Goal: Task Accomplishment & Management: Use online tool/utility

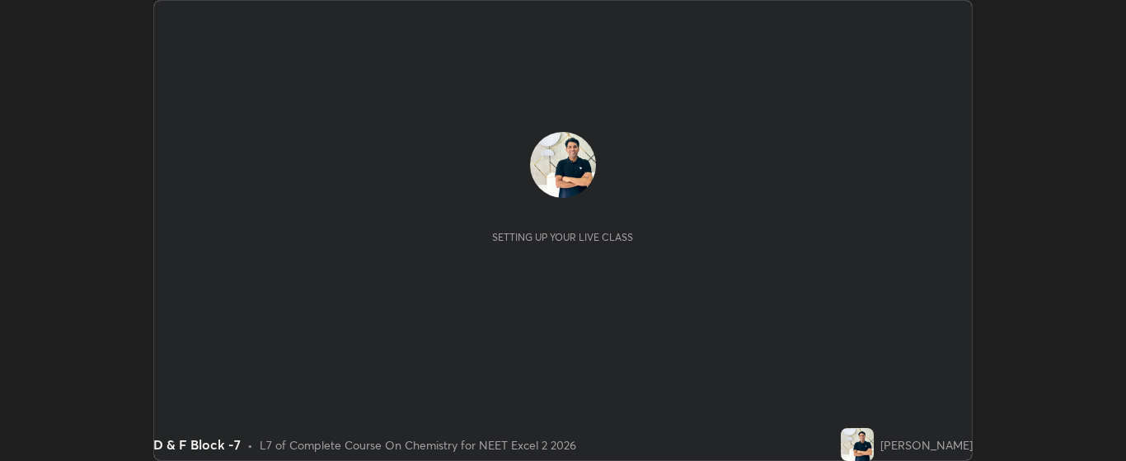
scroll to position [461, 1126]
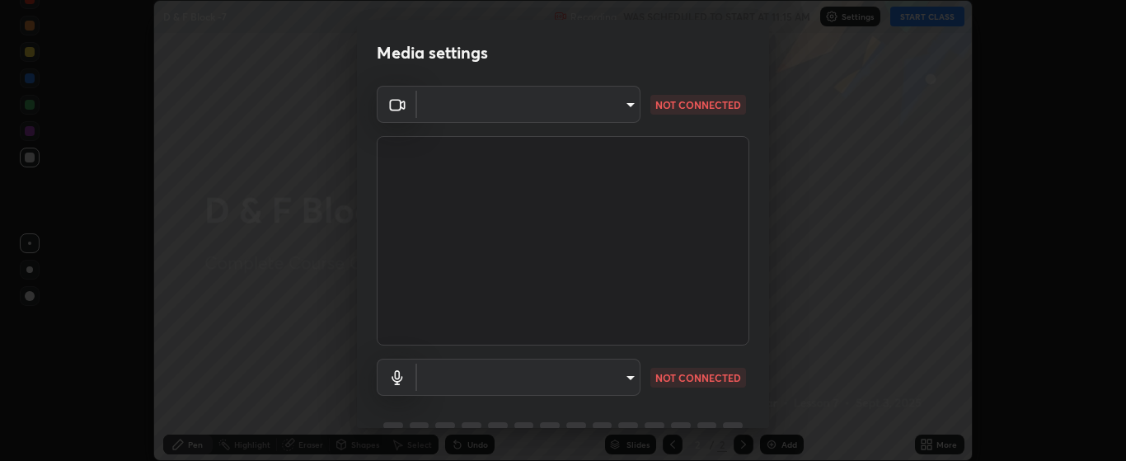
type input "bdf1d9f3bca52f971e18e8a0044631de21cc90e990e9184687b770e2af72e9a3"
type input "c256b86daf01c560be4829c0f54a8eced1dcc955cc1284151957411a620cb3fd"
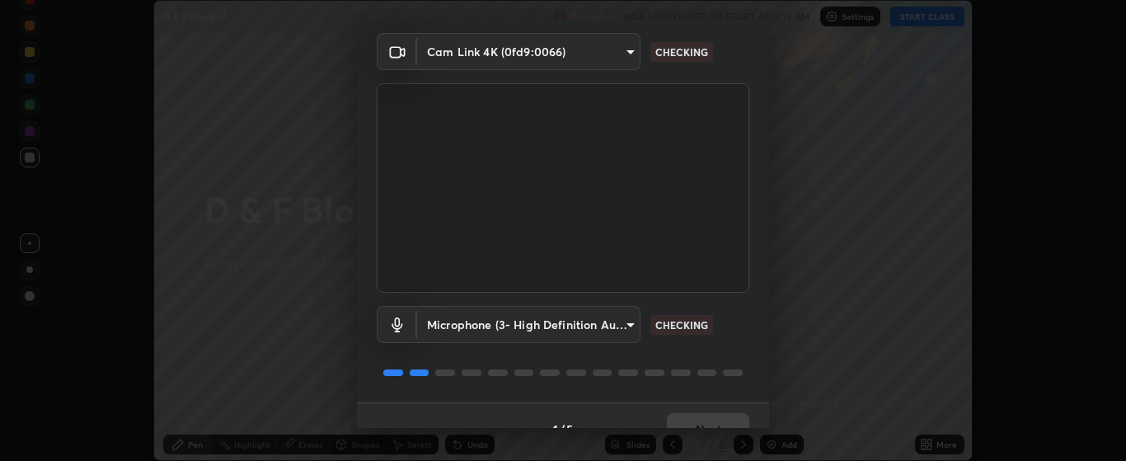
scroll to position [68, 0]
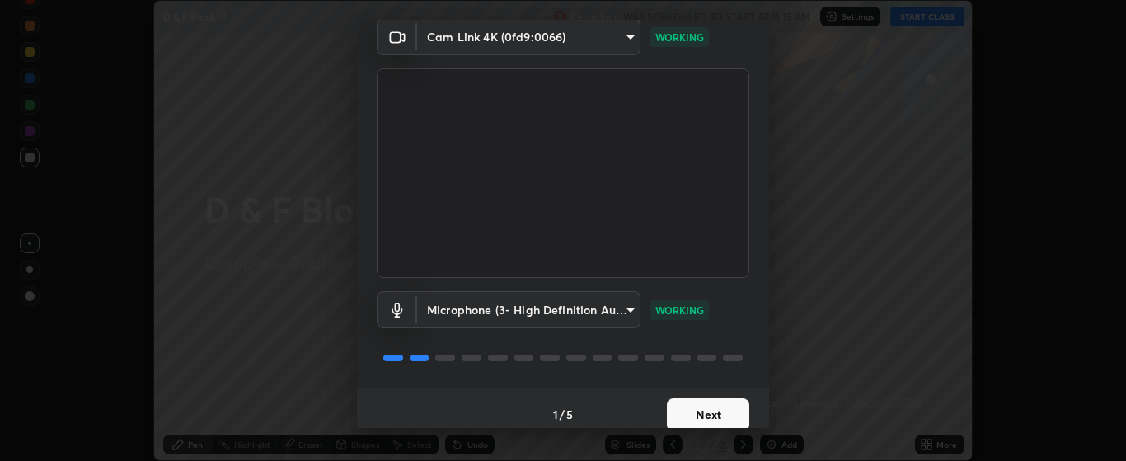
click at [702, 409] on button "Next" at bounding box center [708, 414] width 82 height 33
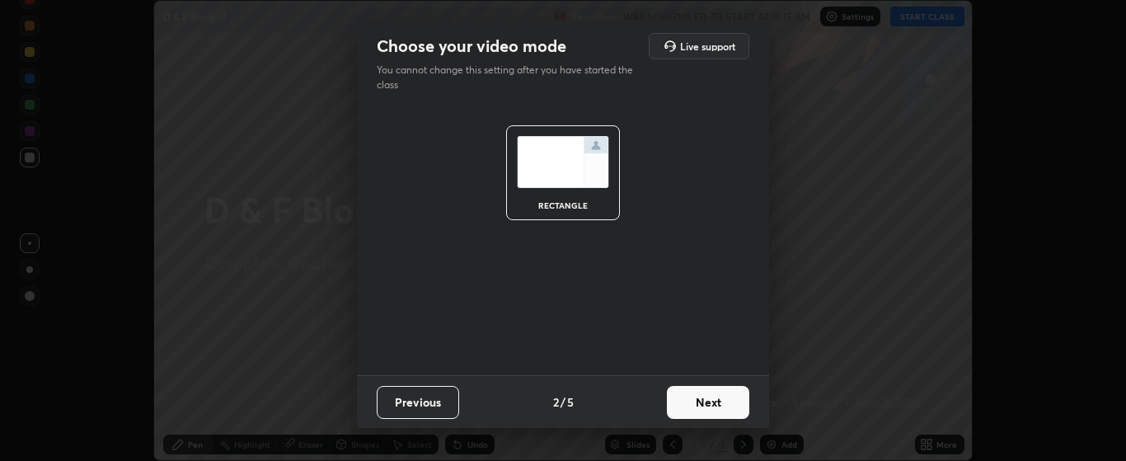
scroll to position [0, 0]
click at [723, 405] on button "Next" at bounding box center [708, 402] width 82 height 33
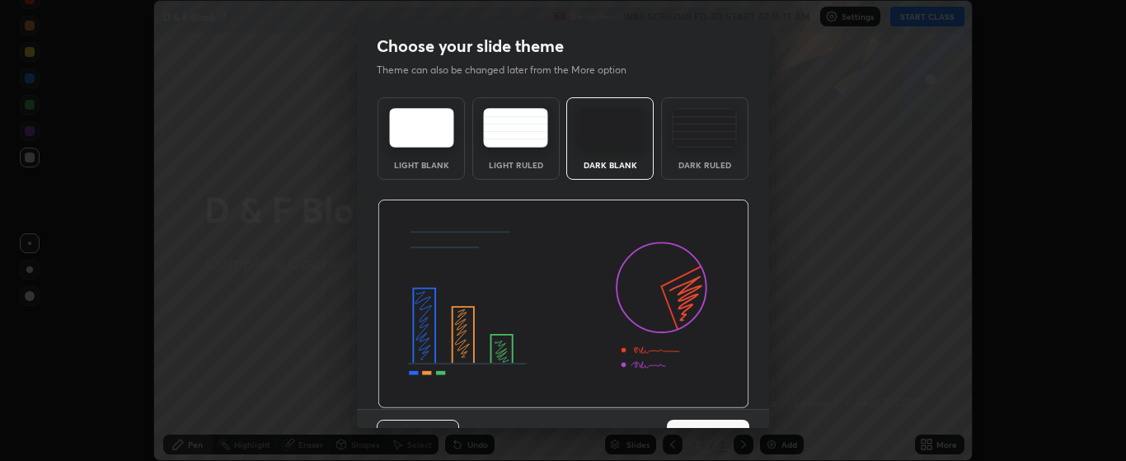
scroll to position [32, 0]
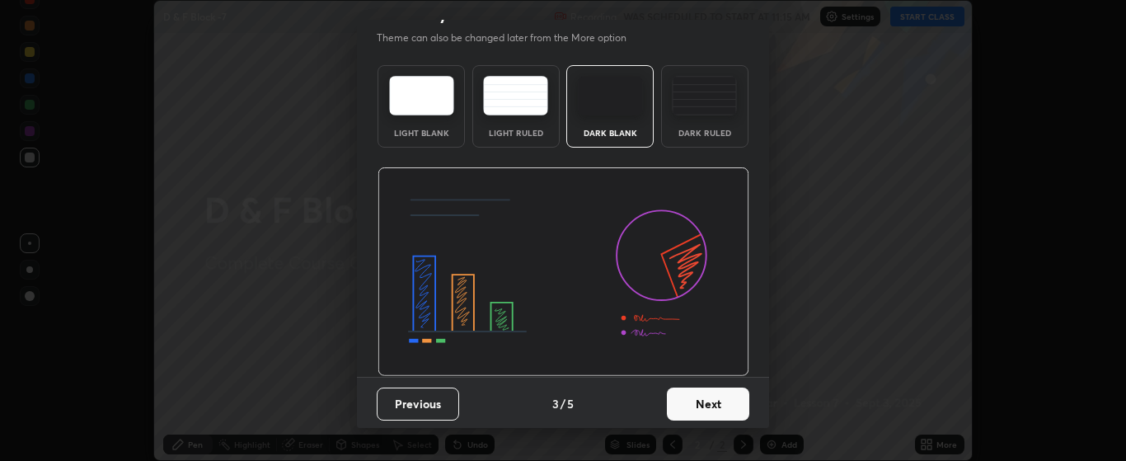
click at [717, 405] on button "Next" at bounding box center [708, 403] width 82 height 33
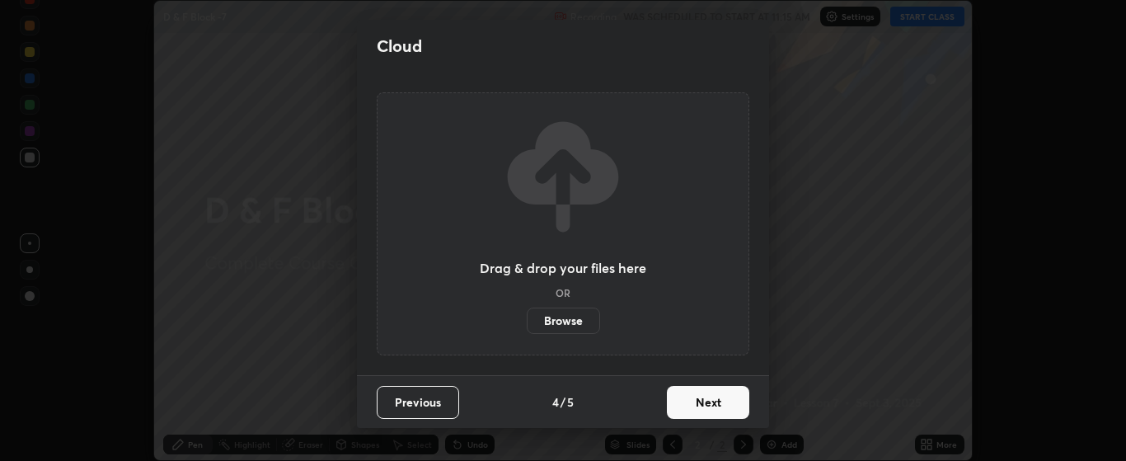
click at [719, 399] on button "Next" at bounding box center [708, 402] width 82 height 33
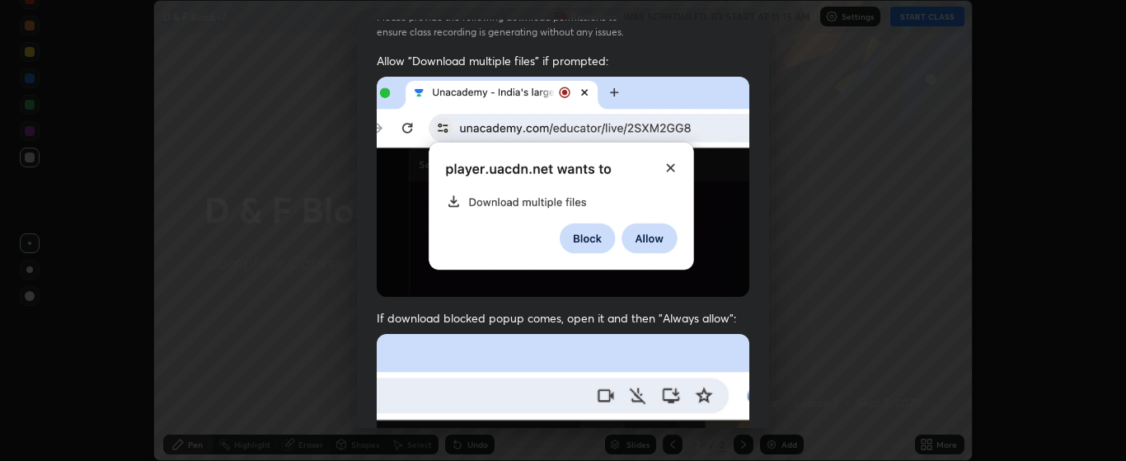
scroll to position [101, 0]
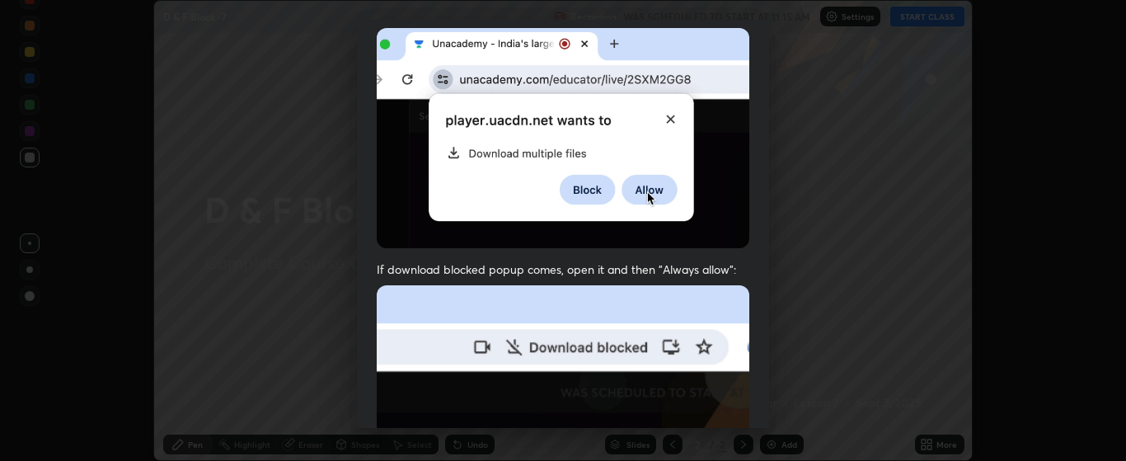
click at [868, 392] on div "Allow automatic downloads Please provide the following download permissions to …" at bounding box center [563, 230] width 1126 height 461
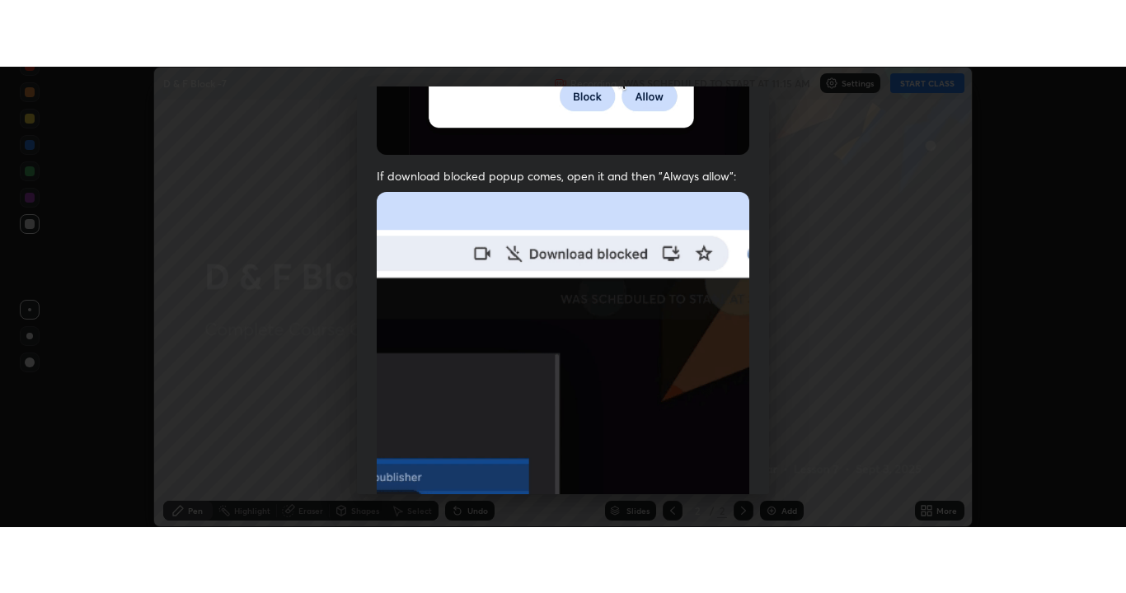
scroll to position [416, 0]
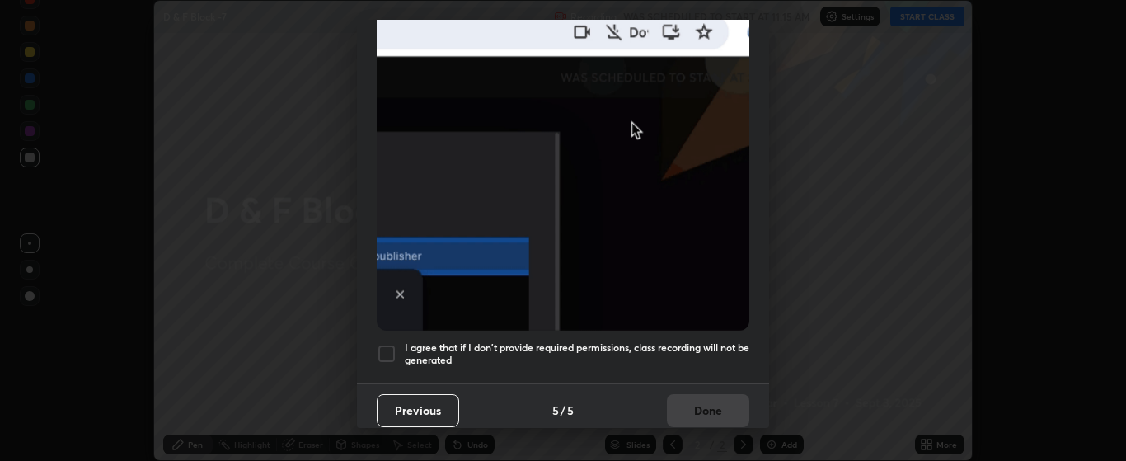
click at [713, 341] on h5 "I agree that if I don't provide required permissions, class recording will not …" at bounding box center [577, 354] width 344 height 26
click at [714, 398] on button "Done" at bounding box center [708, 410] width 82 height 33
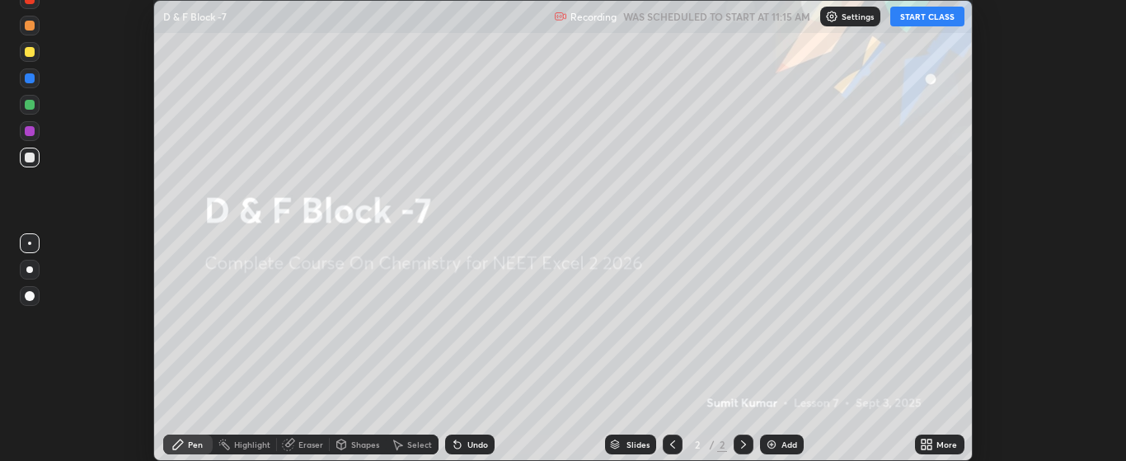
click at [930, 444] on icon at bounding box center [926, 444] width 13 height 13
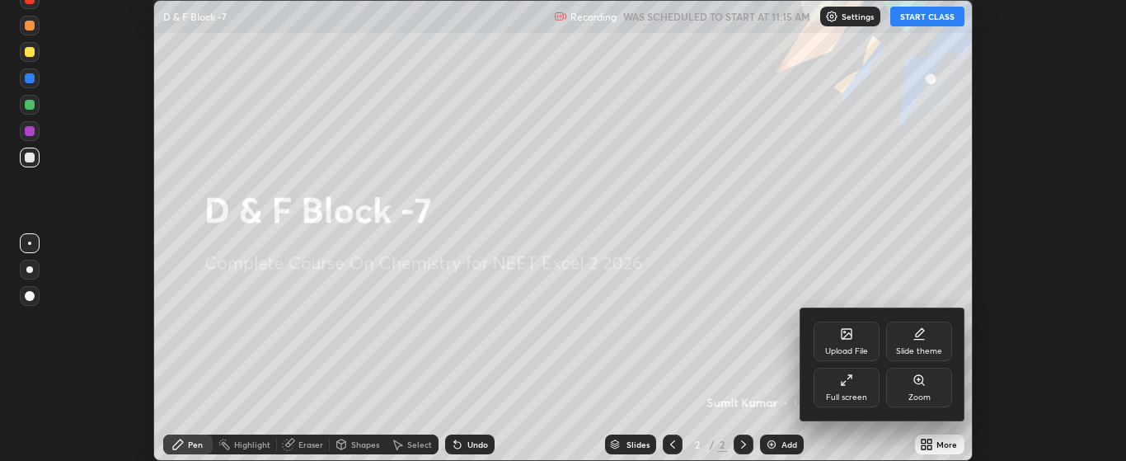
click at [853, 340] on div "Upload File" at bounding box center [846, 341] width 66 height 40
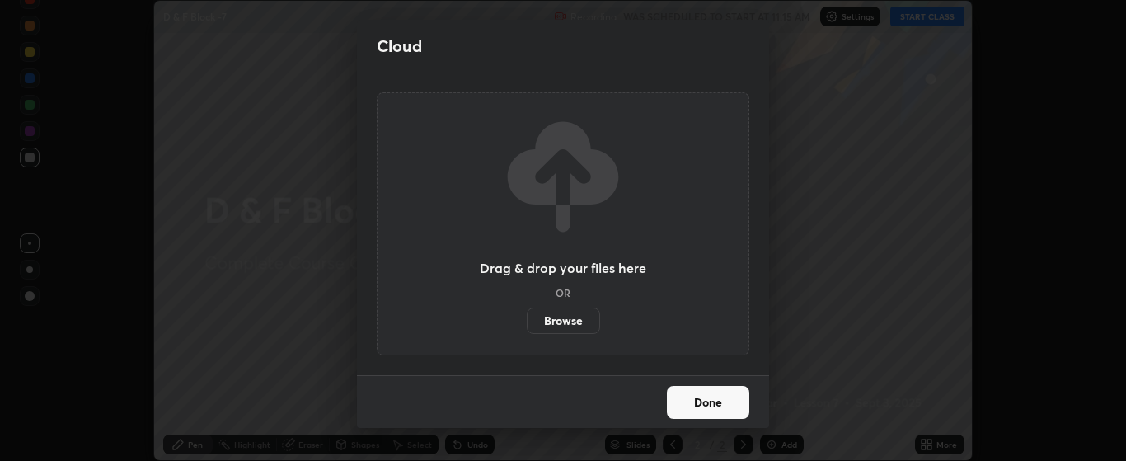
click at [575, 322] on label "Browse" at bounding box center [563, 320] width 73 height 26
click at [527, 322] on input "Browse" at bounding box center [527, 320] width 0 height 26
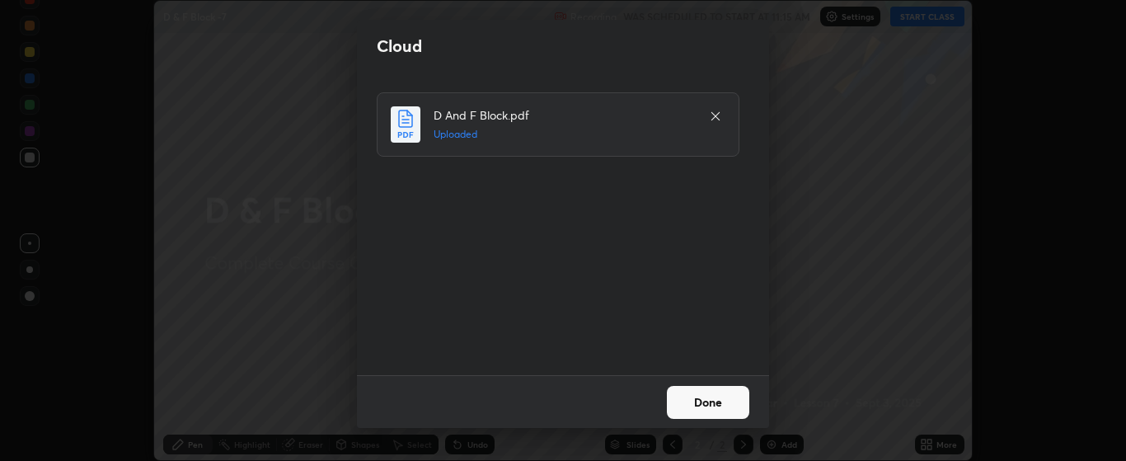
click at [717, 397] on button "Done" at bounding box center [708, 402] width 82 height 33
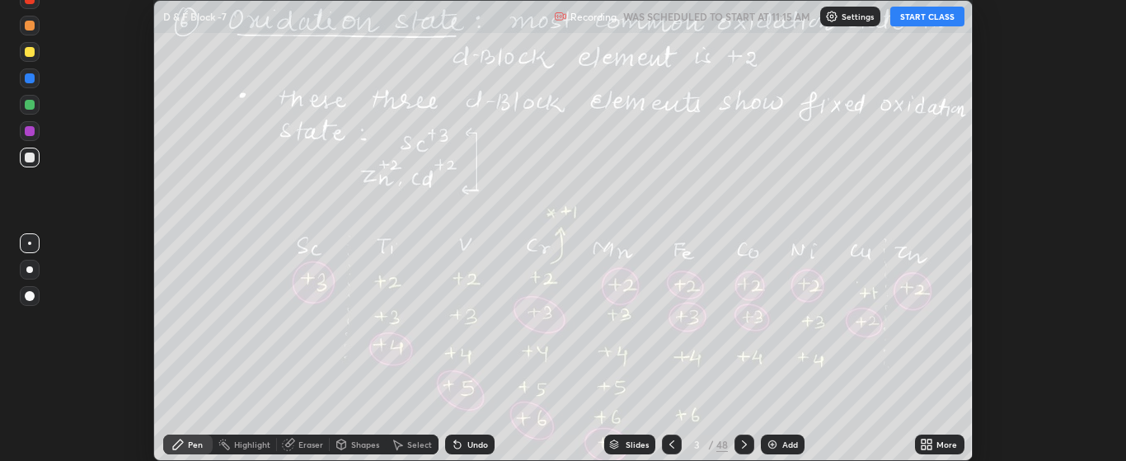
click at [930, 441] on icon at bounding box center [930, 441] width 4 height 4
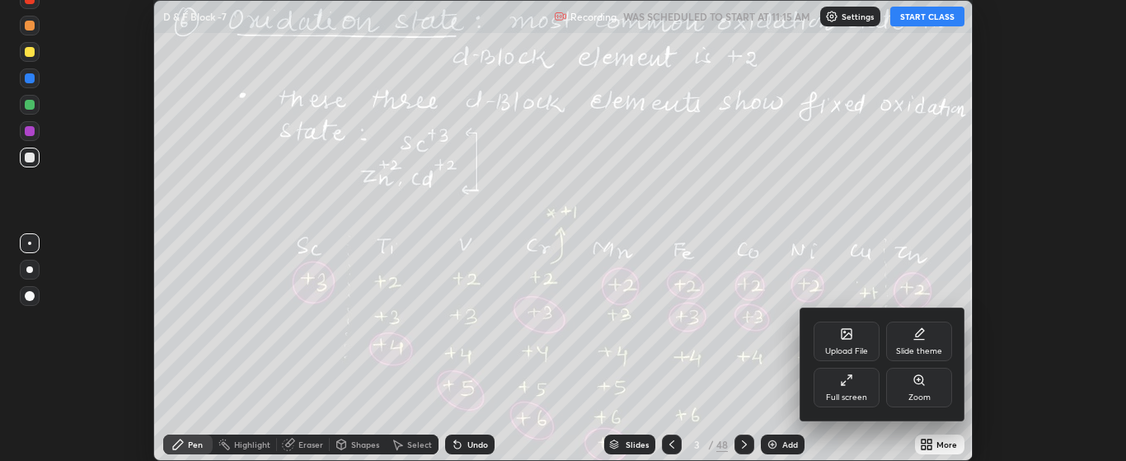
click at [850, 388] on div "Full screen" at bounding box center [846, 388] width 66 height 40
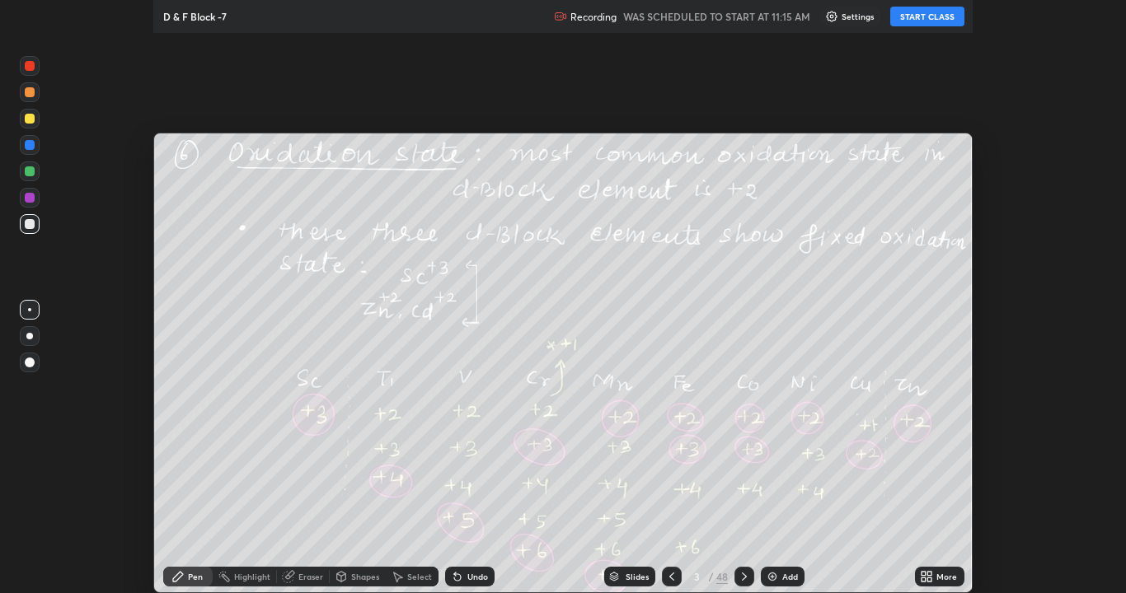
scroll to position [593, 1126]
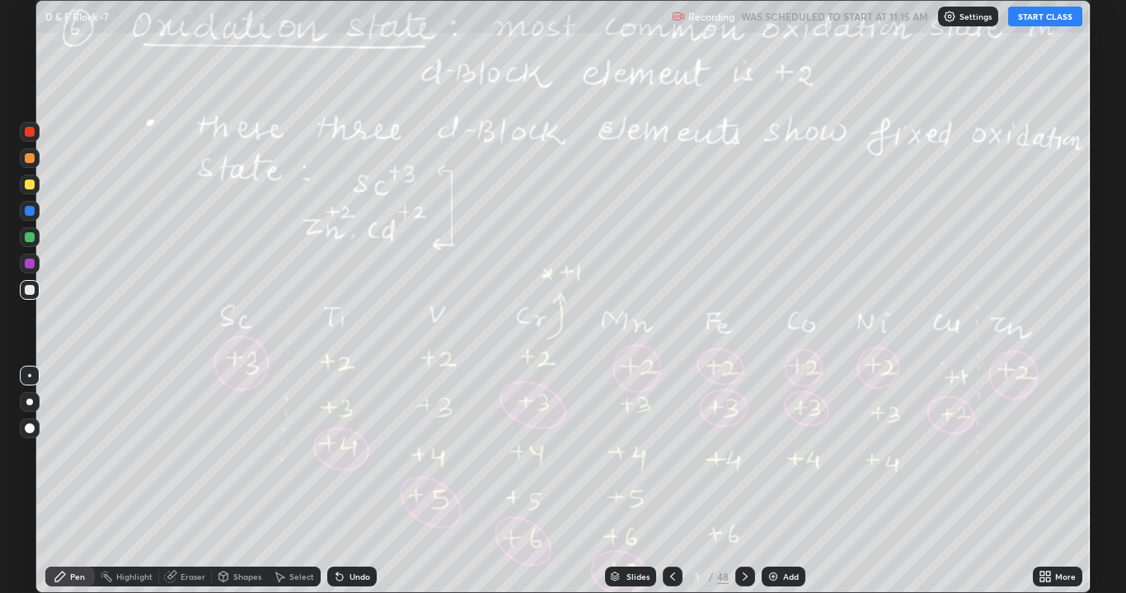
click at [1041, 18] on button "START CLASS" at bounding box center [1045, 17] width 74 height 20
click at [621, 460] on div "Slides" at bounding box center [630, 577] width 51 height 20
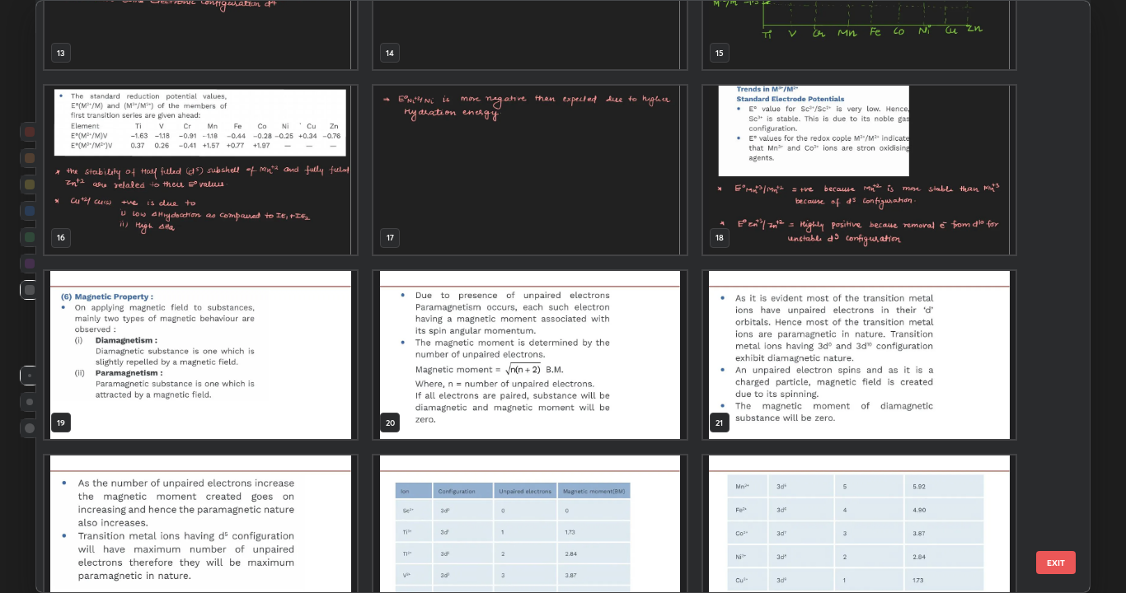
scroll to position [849, 0]
click at [300, 364] on img "grid" at bounding box center [201, 355] width 312 height 169
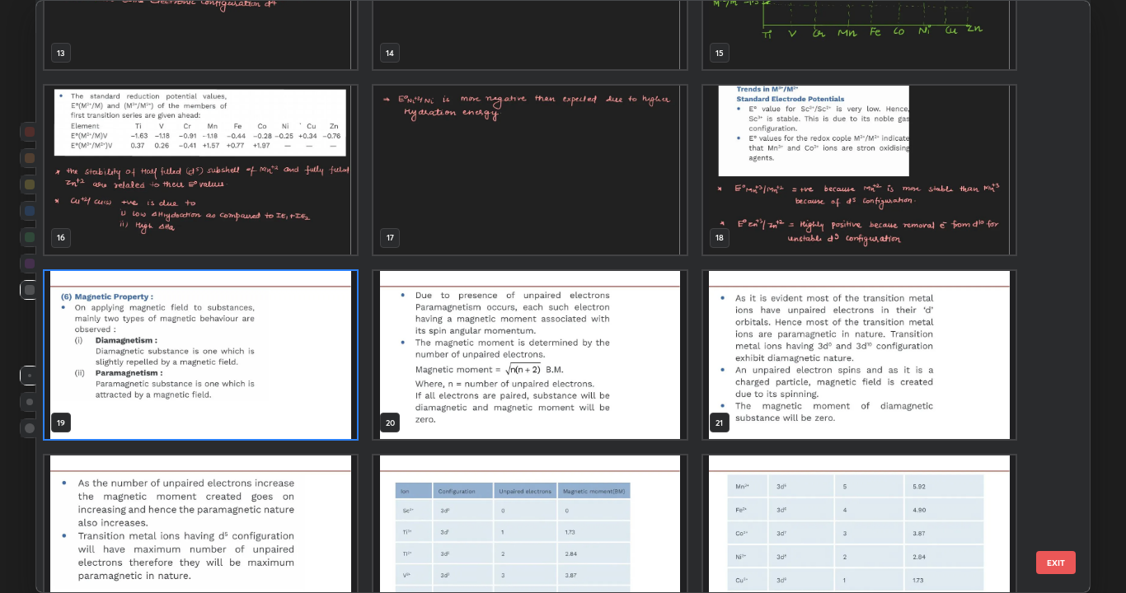
click at [319, 366] on img "grid" at bounding box center [201, 355] width 312 height 169
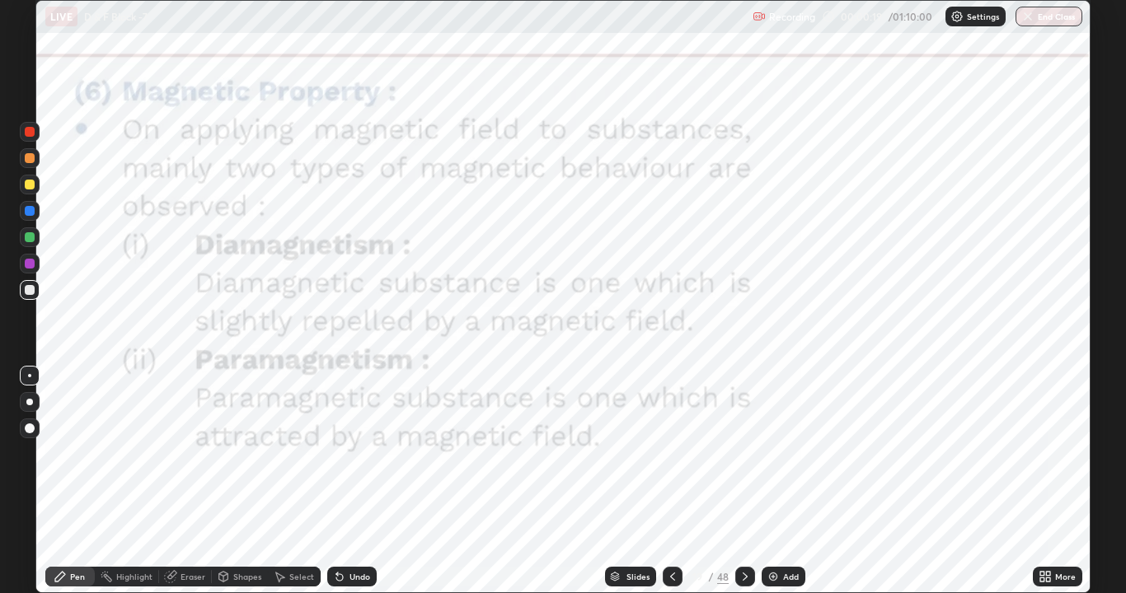
click at [748, 460] on icon at bounding box center [744, 576] width 13 height 13
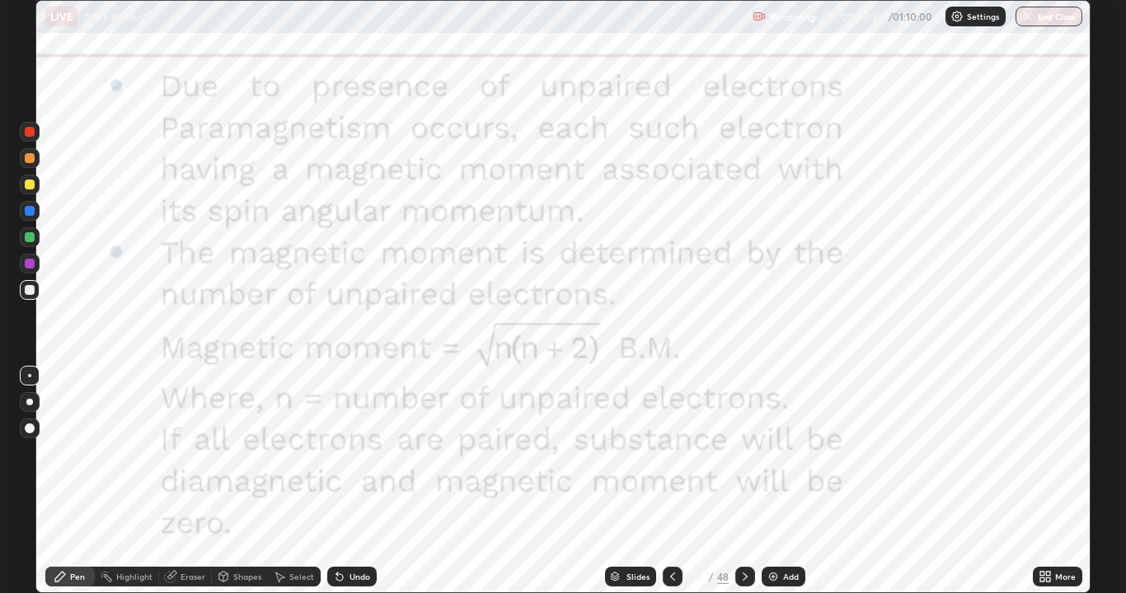
click at [752, 460] on div at bounding box center [745, 577] width 20 height 20
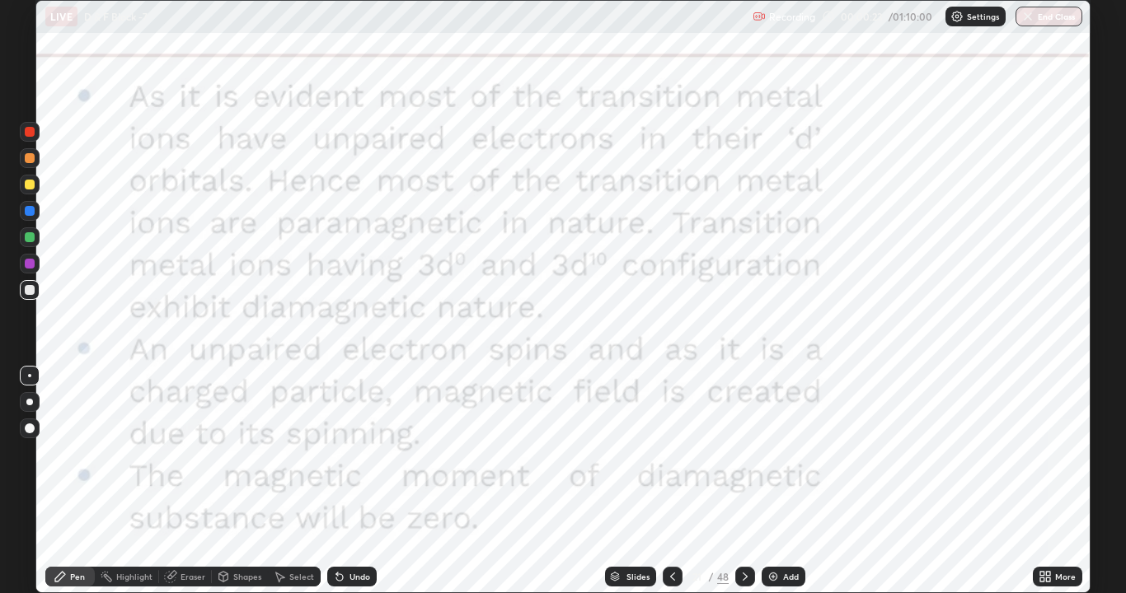
click at [752, 460] on div at bounding box center [745, 577] width 20 height 20
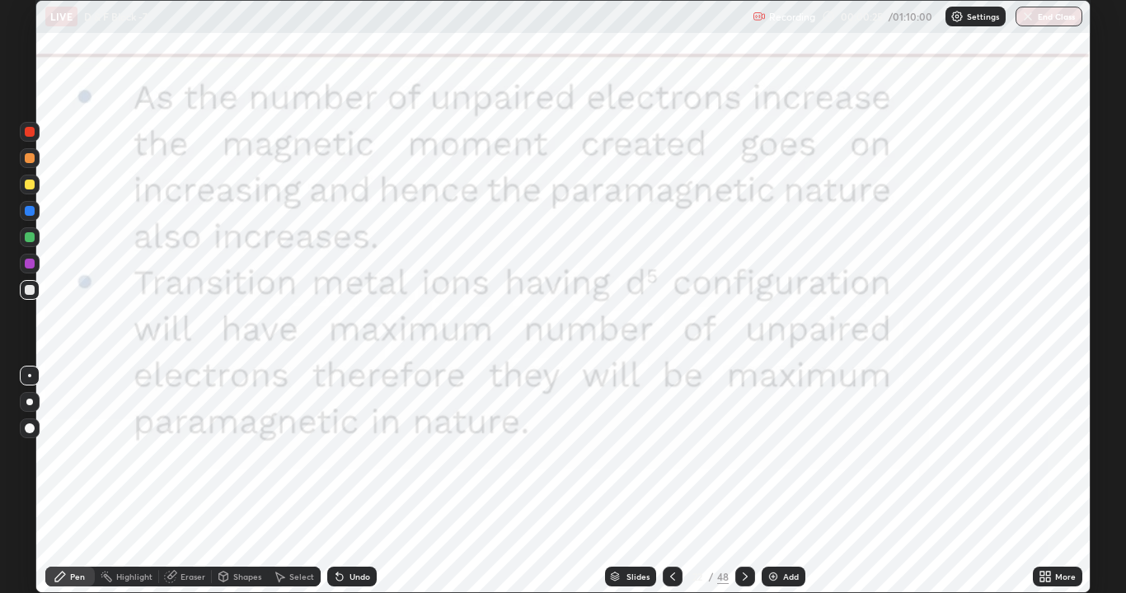
click at [743, 460] on icon at bounding box center [744, 576] width 13 height 13
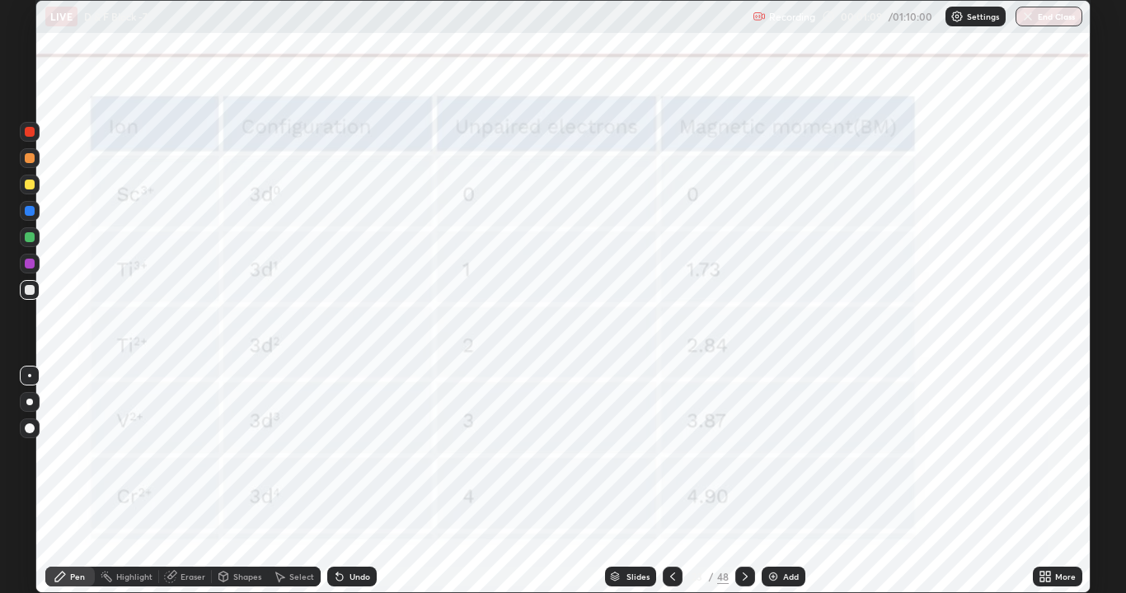
click at [635, 460] on div "Slides" at bounding box center [637, 577] width 23 height 8
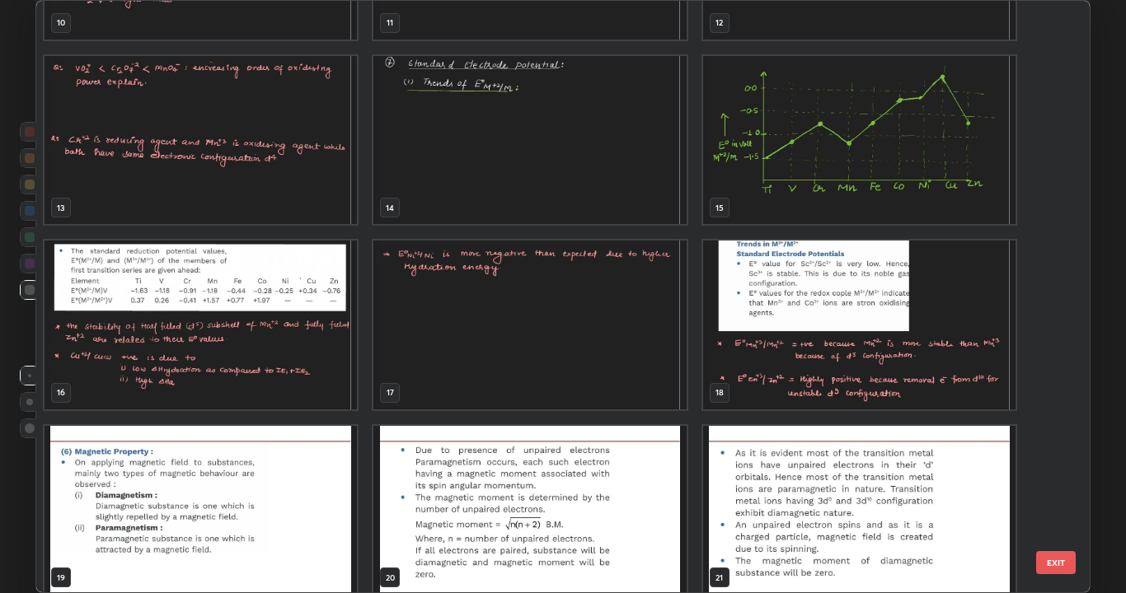
scroll to position [700, 0]
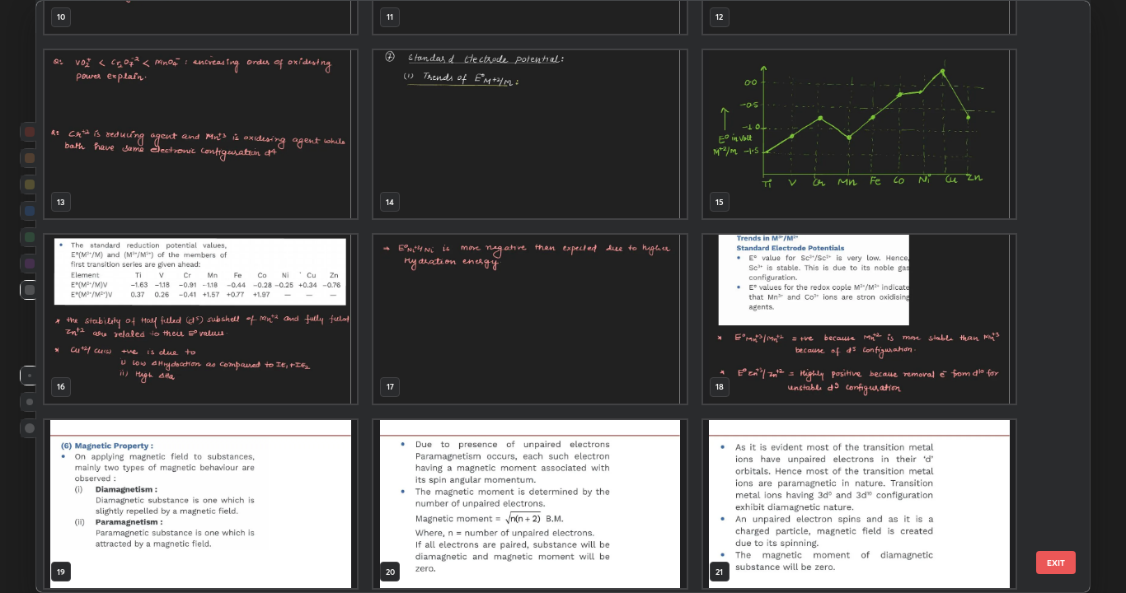
click at [625, 296] on img "grid" at bounding box center [529, 319] width 312 height 169
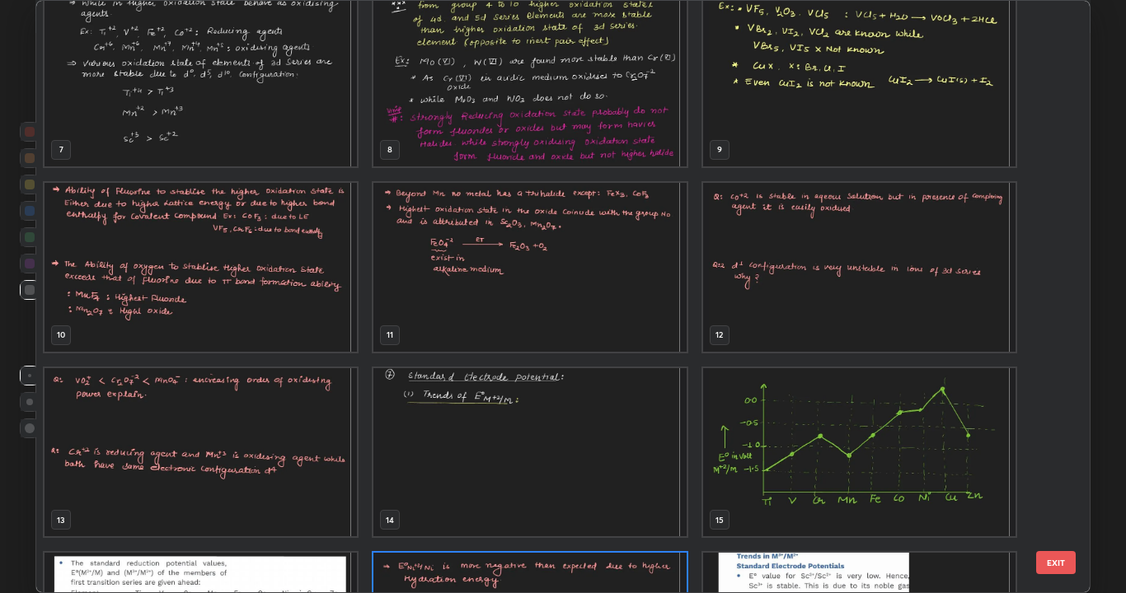
scroll to position [382, 0]
click at [764, 242] on img "grid" at bounding box center [859, 266] width 312 height 169
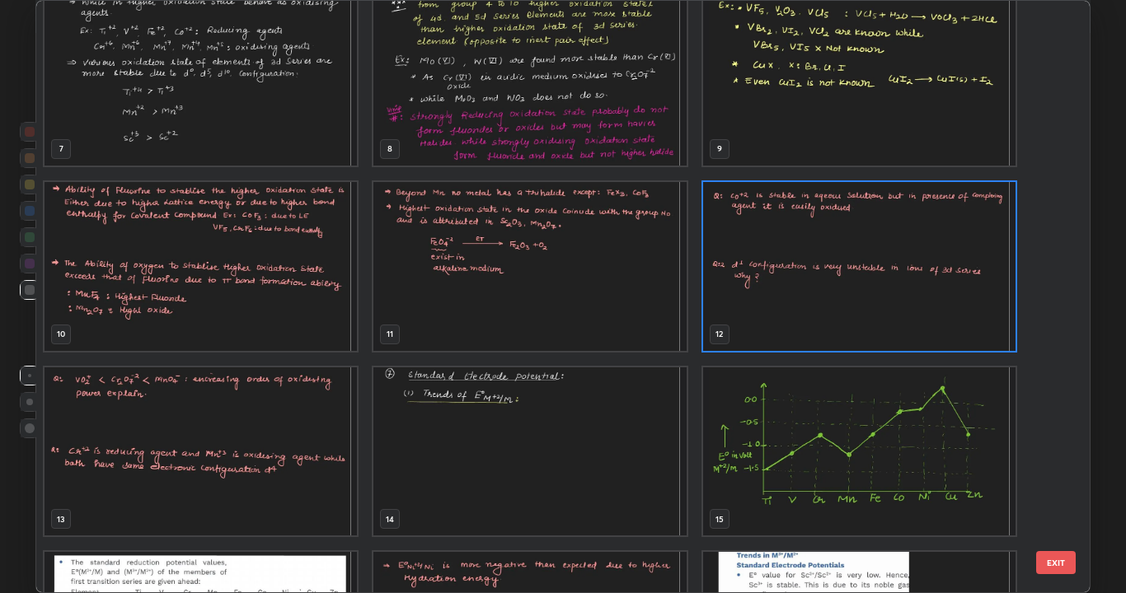
click at [780, 249] on img "grid" at bounding box center [859, 266] width 312 height 169
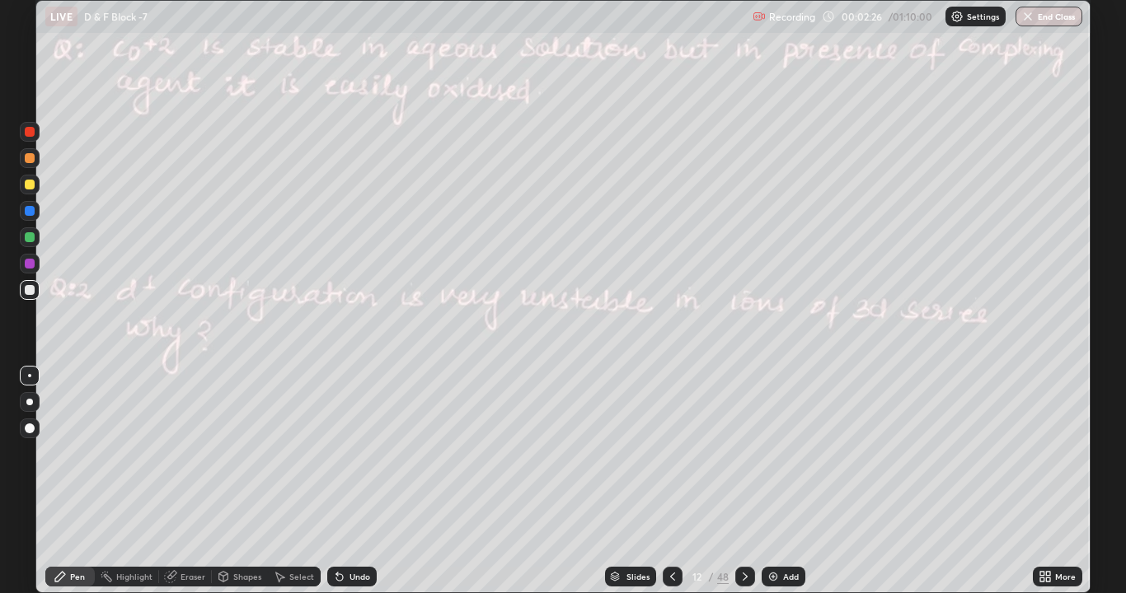
click at [189, 460] on div "Eraser" at bounding box center [192, 577] width 25 height 8
click at [187, 460] on div "Eraser" at bounding box center [185, 577] width 53 height 20
click at [35, 460] on icon at bounding box center [29, 521] width 13 height 14
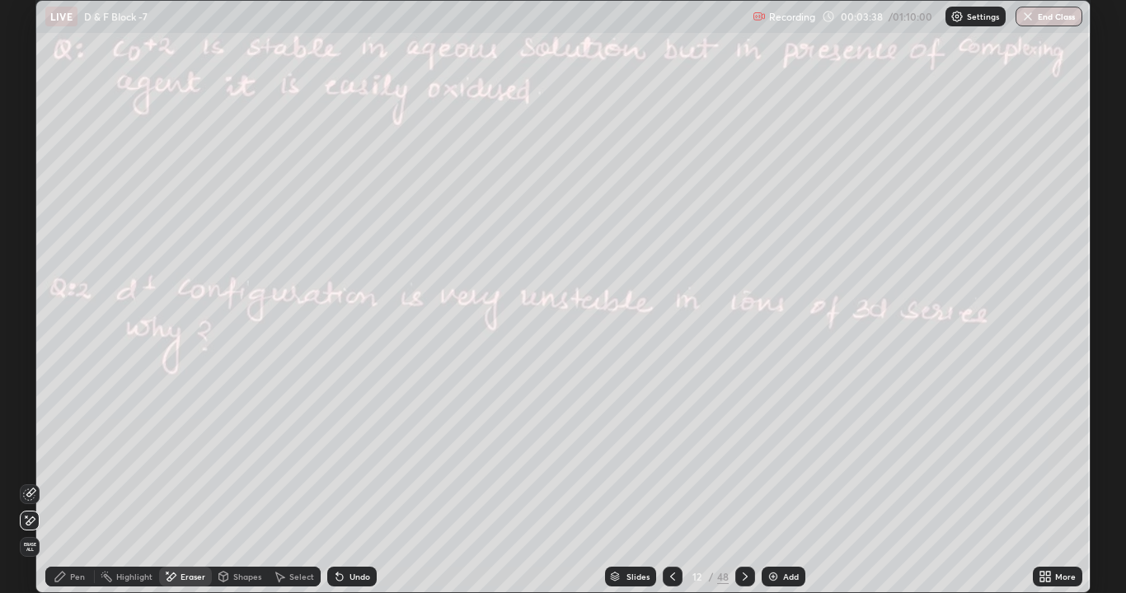
click at [743, 460] on icon at bounding box center [744, 576] width 13 height 13
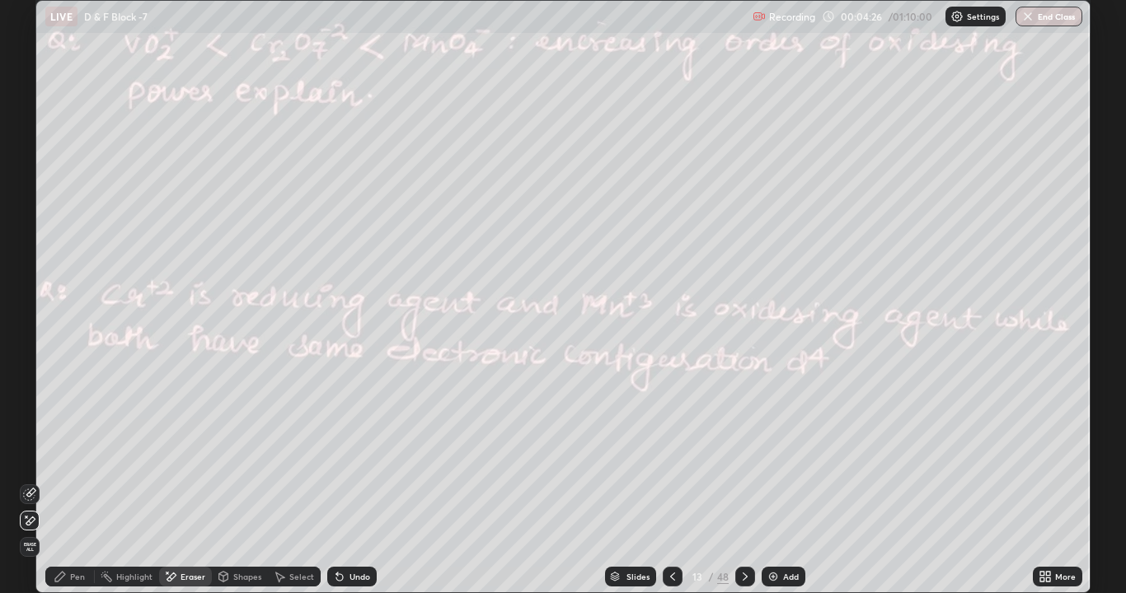
click at [60, 460] on icon at bounding box center [60, 576] width 13 height 13
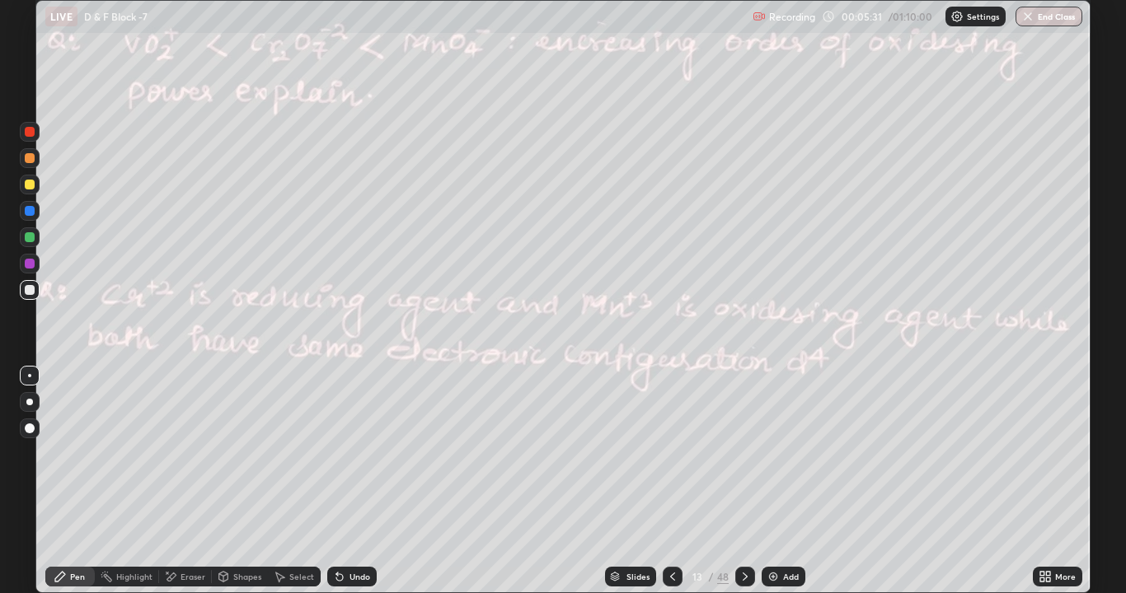
click at [741, 460] on icon at bounding box center [744, 576] width 13 height 13
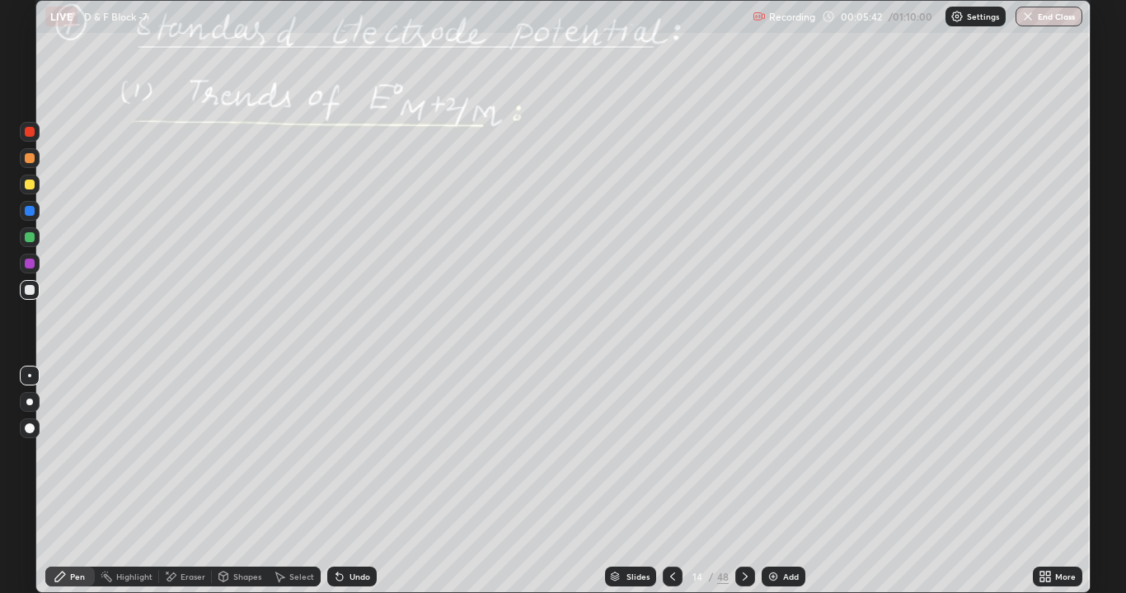
click at [741, 460] on icon at bounding box center [744, 576] width 13 height 13
click at [744, 460] on icon at bounding box center [745, 577] width 5 height 8
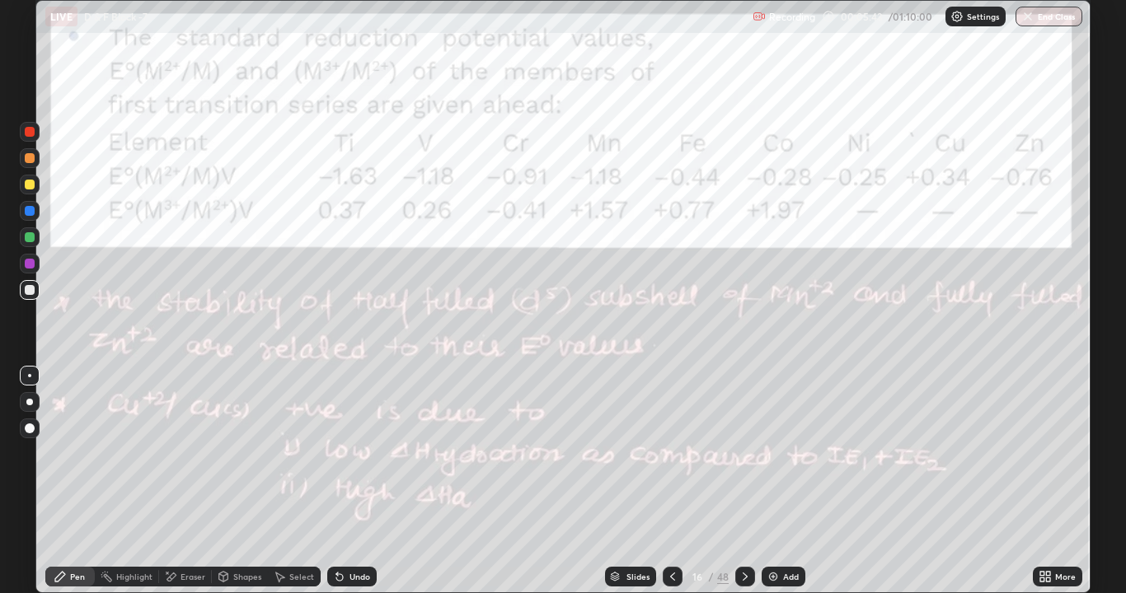
click at [751, 460] on div at bounding box center [745, 577] width 20 height 20
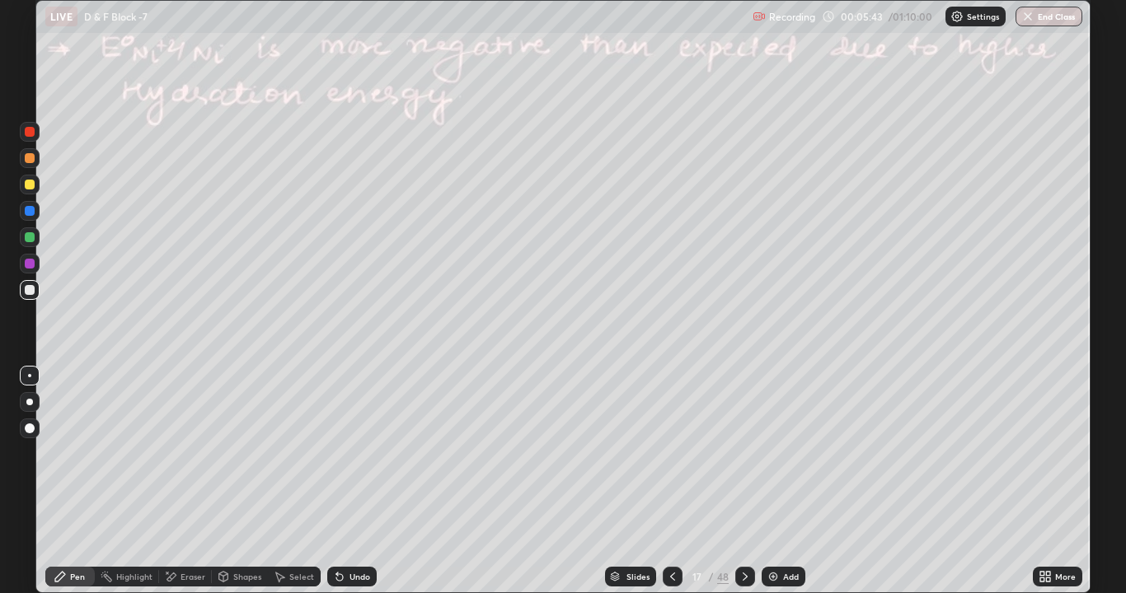
click at [751, 460] on div at bounding box center [745, 577] width 20 height 20
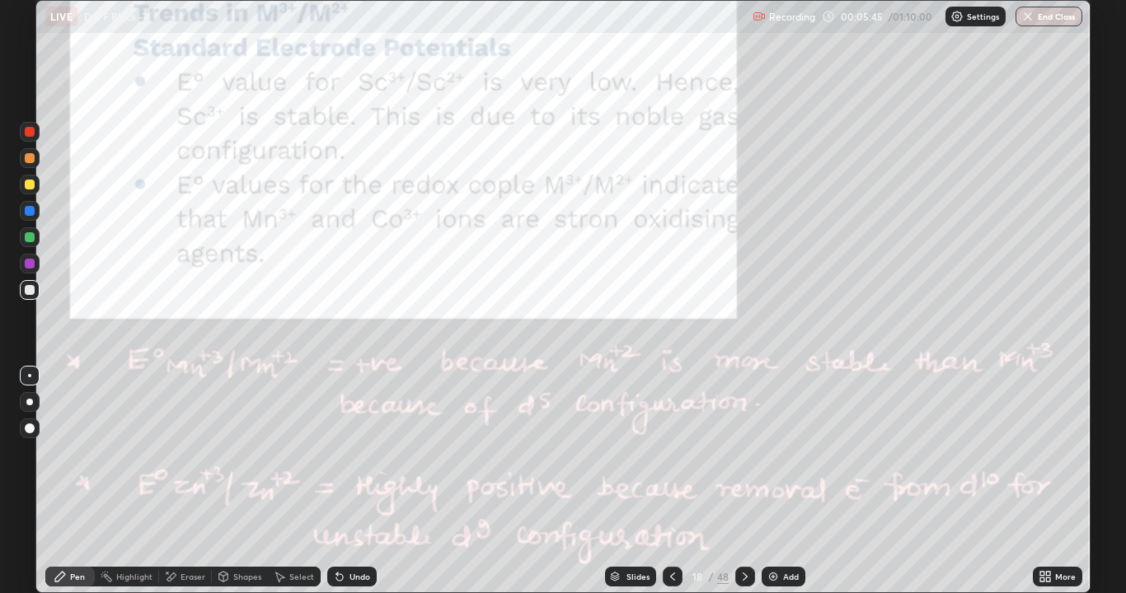
click at [743, 460] on icon at bounding box center [744, 576] width 13 height 13
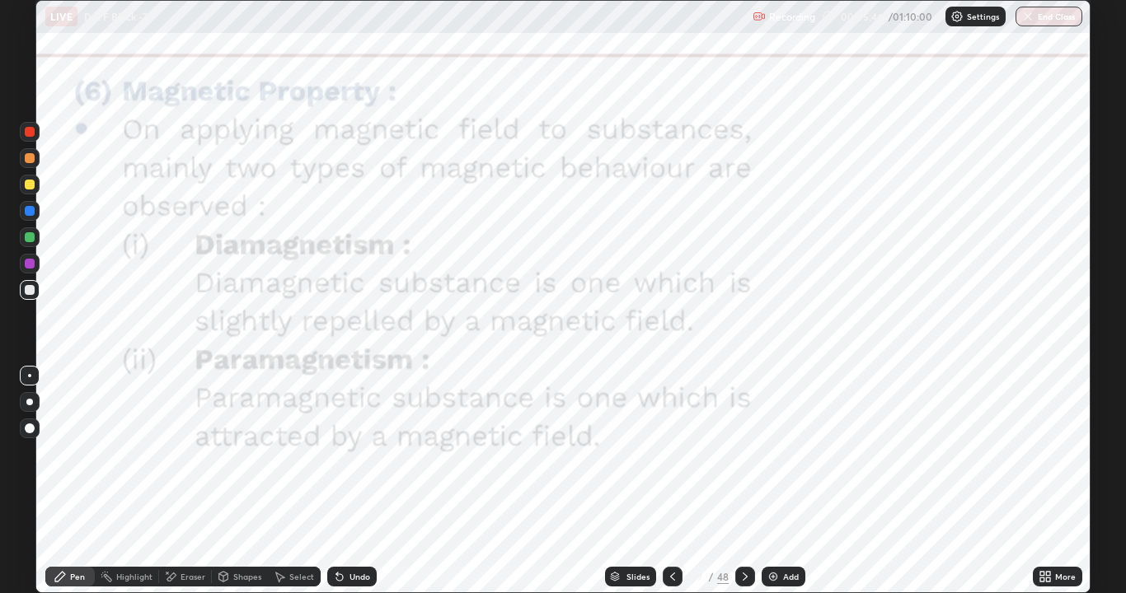
click at [743, 460] on icon at bounding box center [744, 576] width 13 height 13
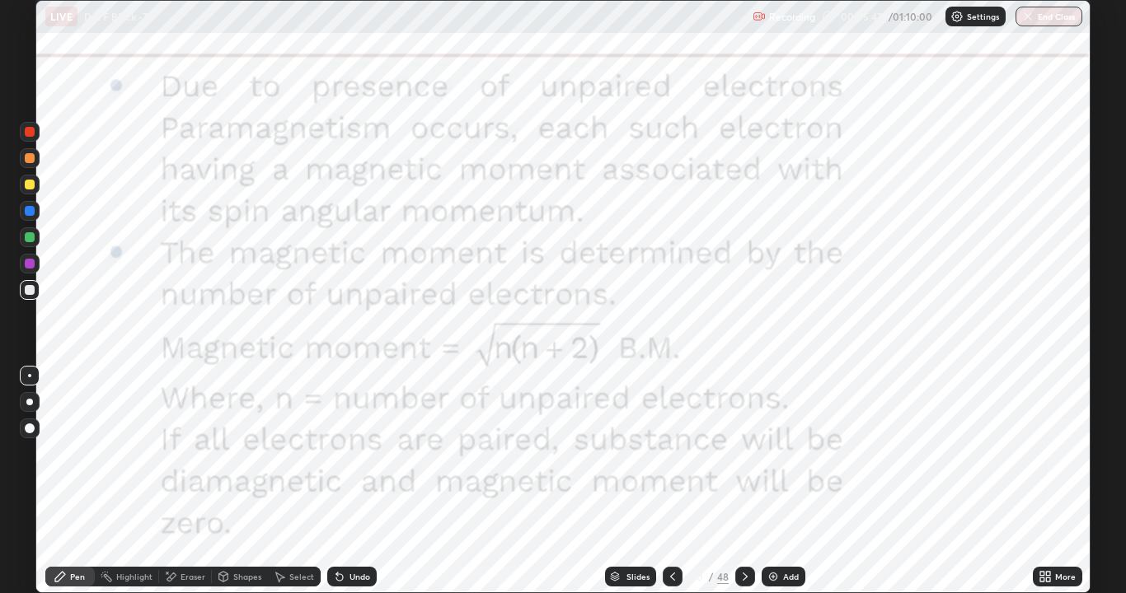
click at [743, 460] on icon at bounding box center [744, 576] width 13 height 13
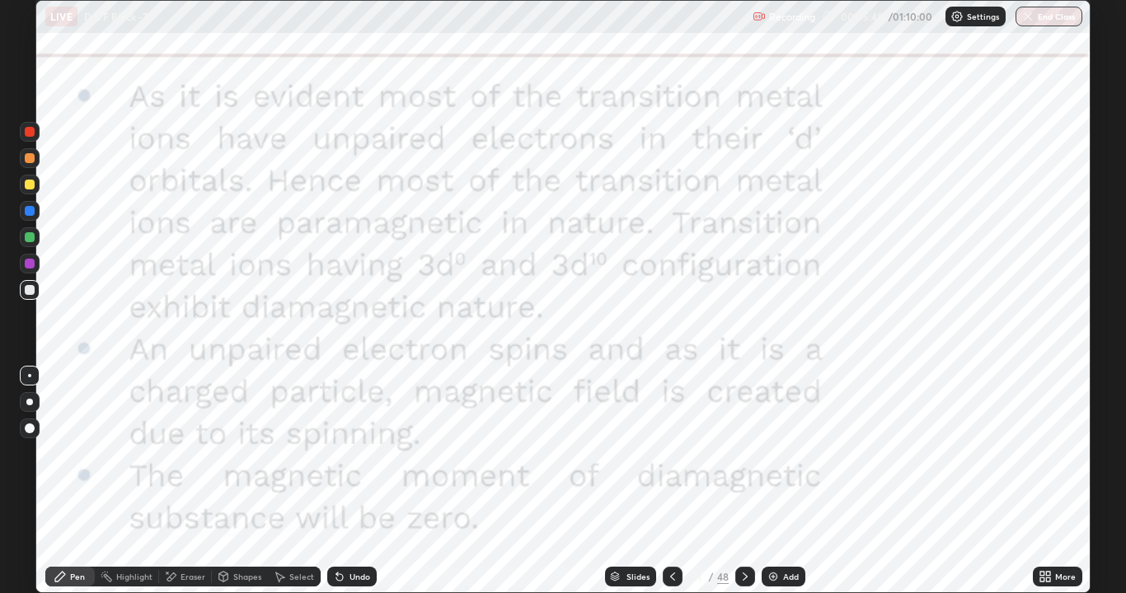
click at [741, 460] on icon at bounding box center [744, 576] width 13 height 13
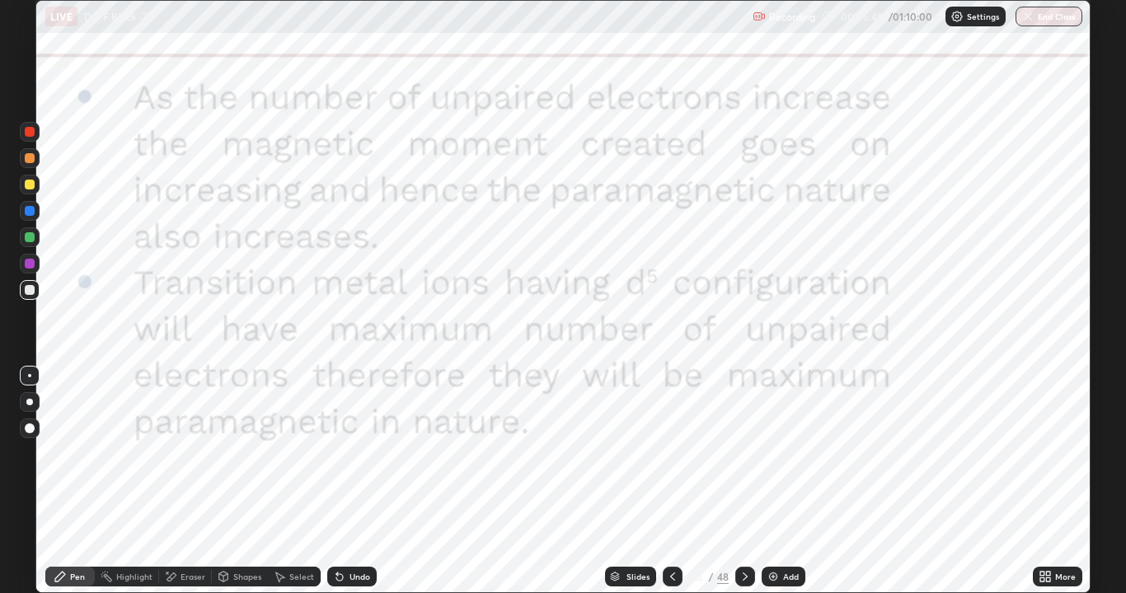
click at [743, 460] on icon at bounding box center [744, 576] width 13 height 13
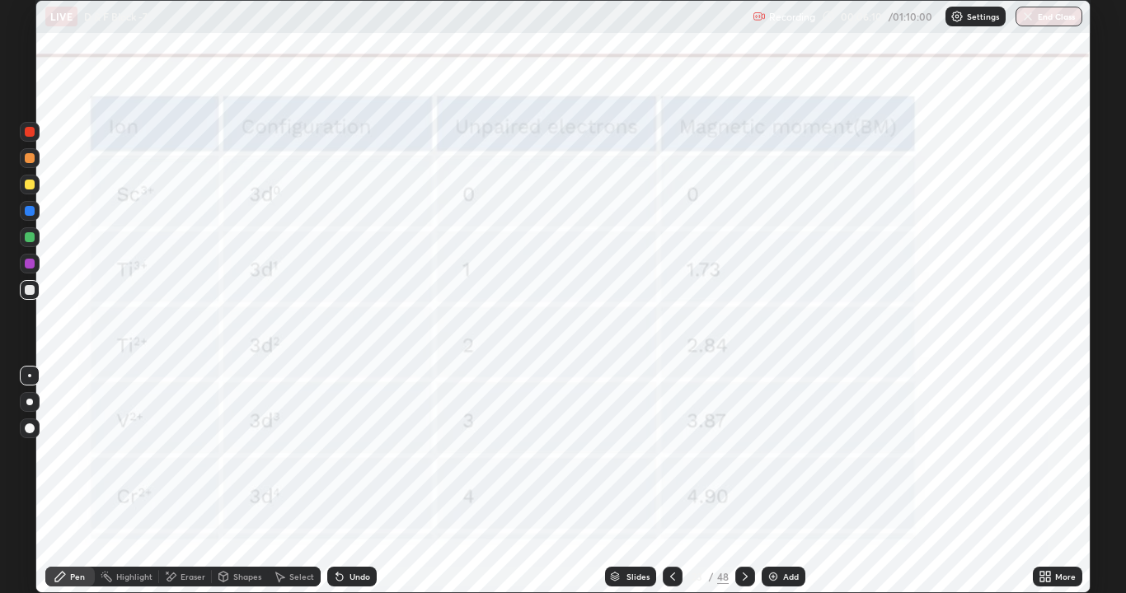
click at [743, 460] on icon at bounding box center [744, 576] width 13 height 13
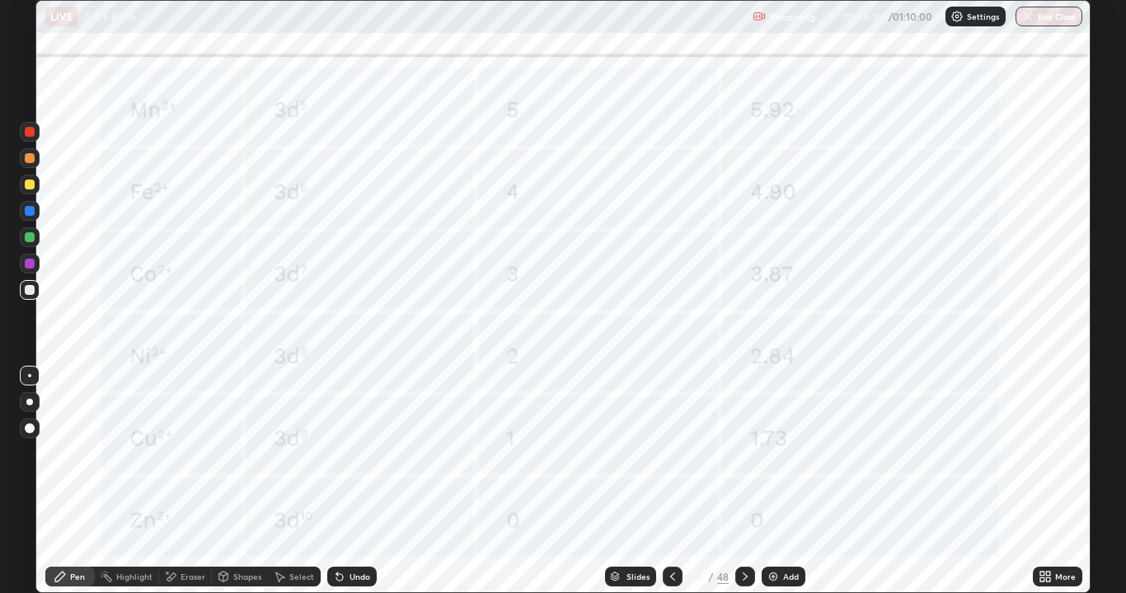
click at [743, 460] on icon at bounding box center [744, 576] width 13 height 13
click at [750, 460] on div at bounding box center [745, 577] width 20 height 20
click at [743, 460] on icon at bounding box center [744, 576] width 13 height 13
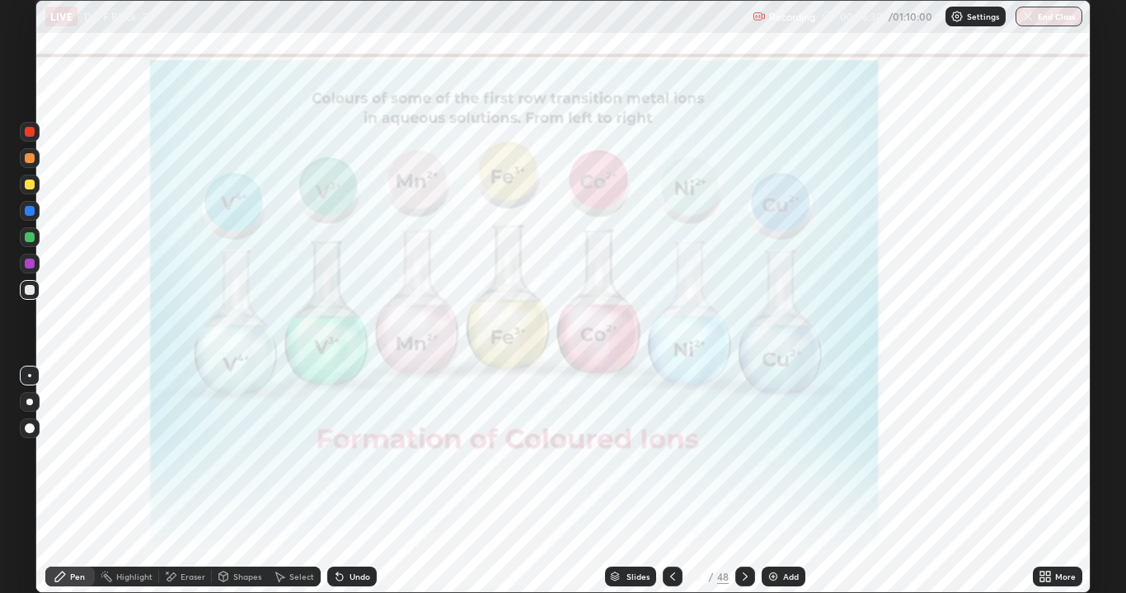
click at [749, 460] on icon at bounding box center [744, 576] width 13 height 13
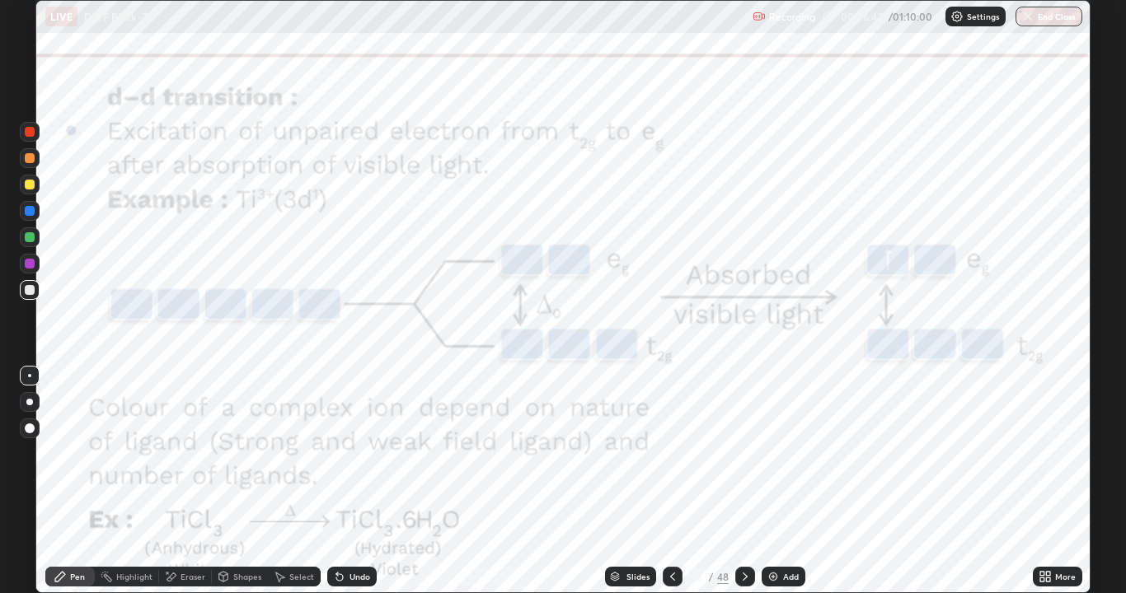
click at [33, 136] on div at bounding box center [30, 132] width 20 height 20
click at [671, 460] on icon at bounding box center [672, 576] width 13 height 13
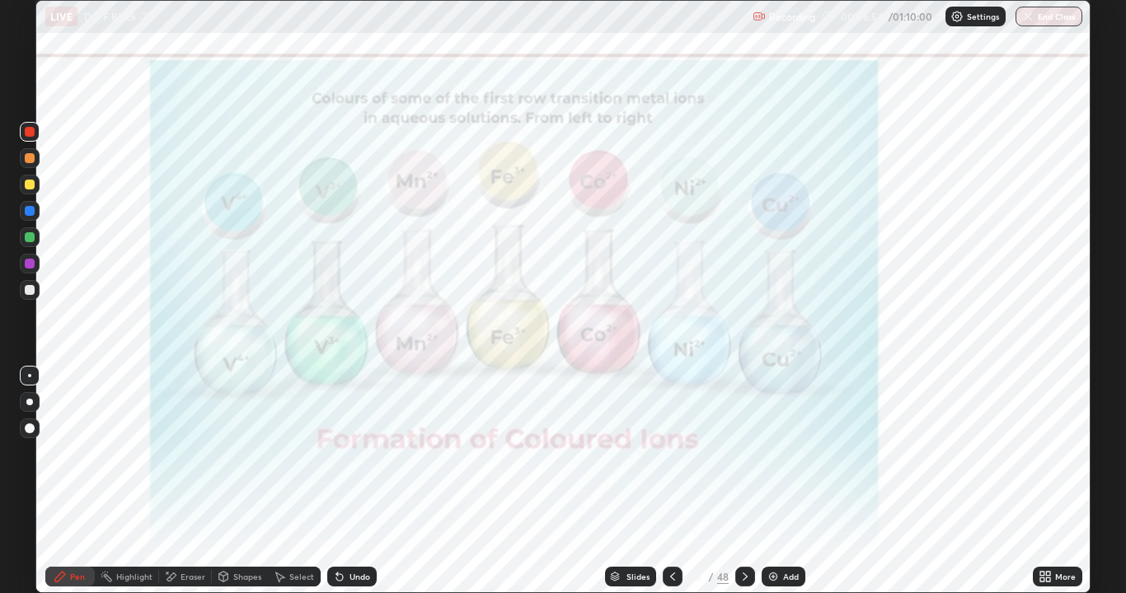
click at [743, 460] on icon at bounding box center [744, 576] width 13 height 13
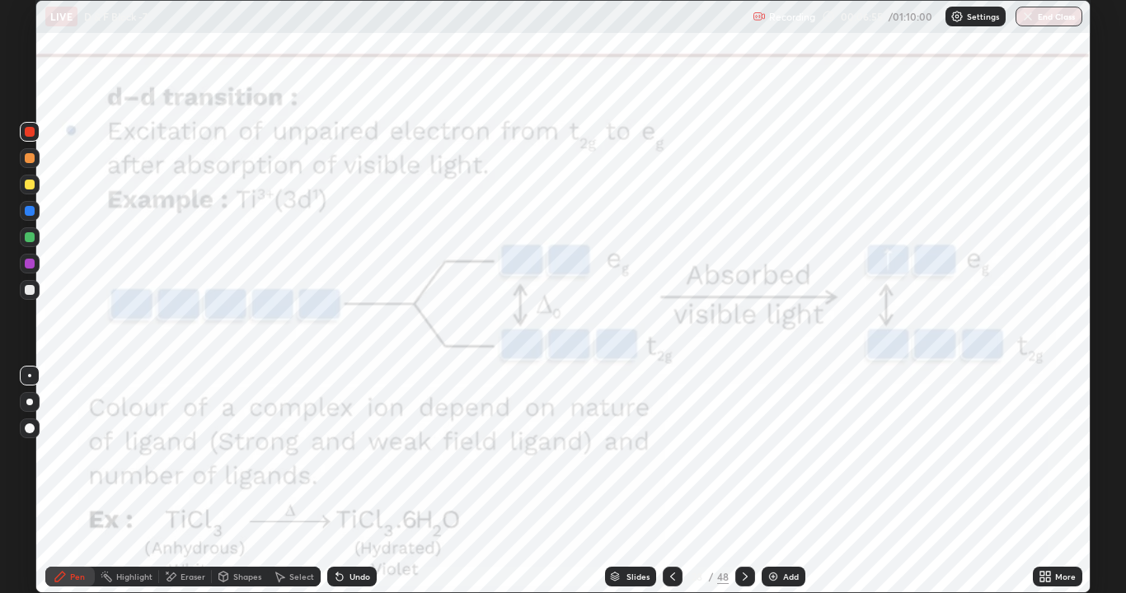
click at [744, 460] on icon at bounding box center [745, 577] width 5 height 8
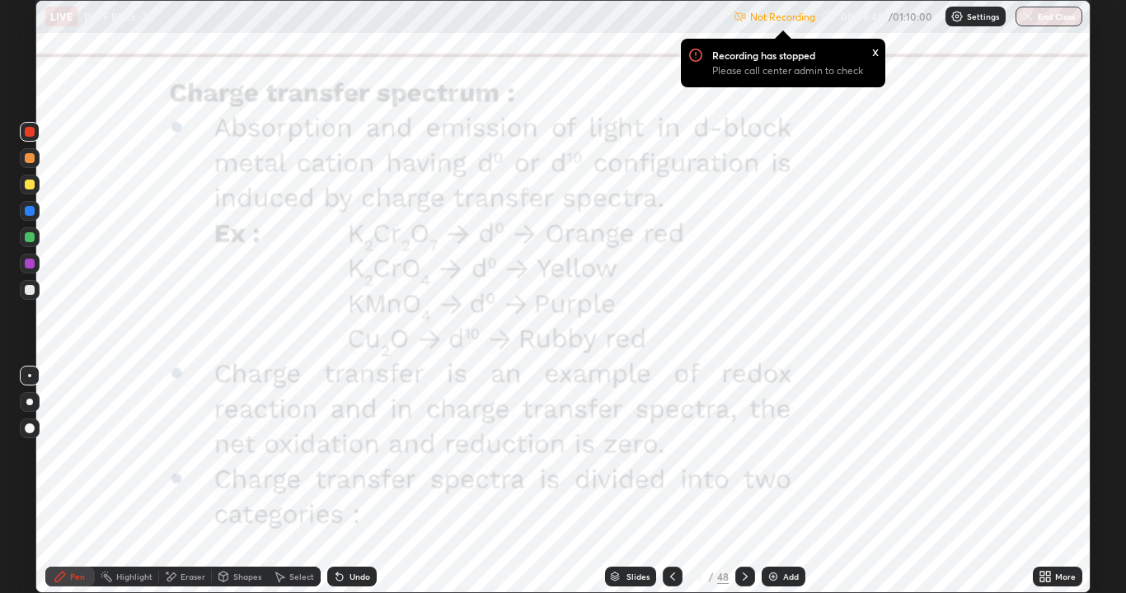
click at [671, 460] on icon at bounding box center [672, 576] width 13 height 13
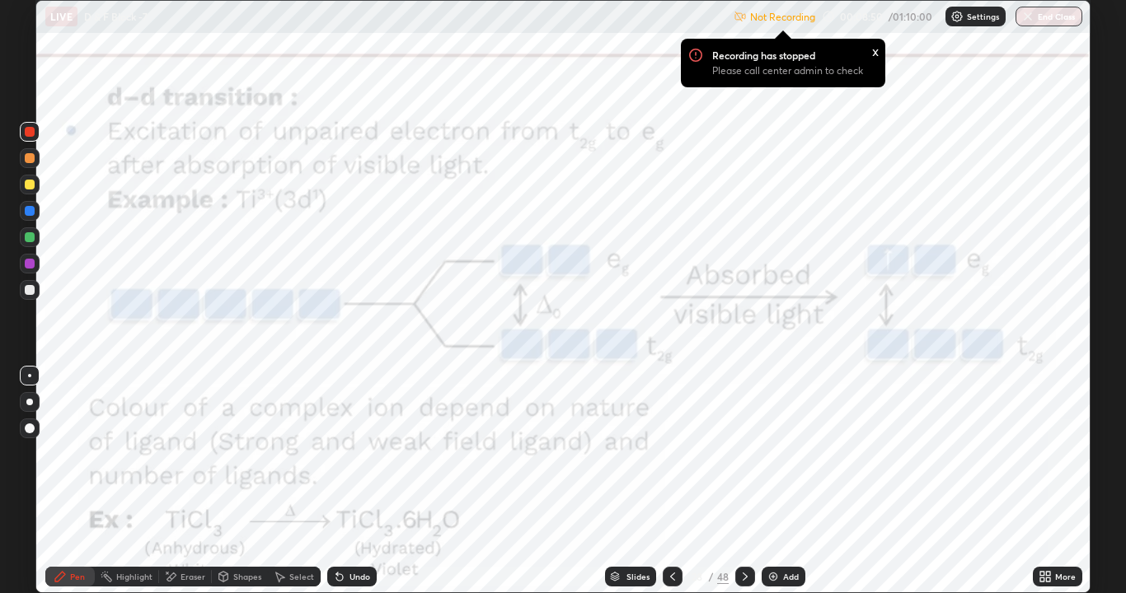
click at [671, 460] on icon at bounding box center [672, 576] width 13 height 13
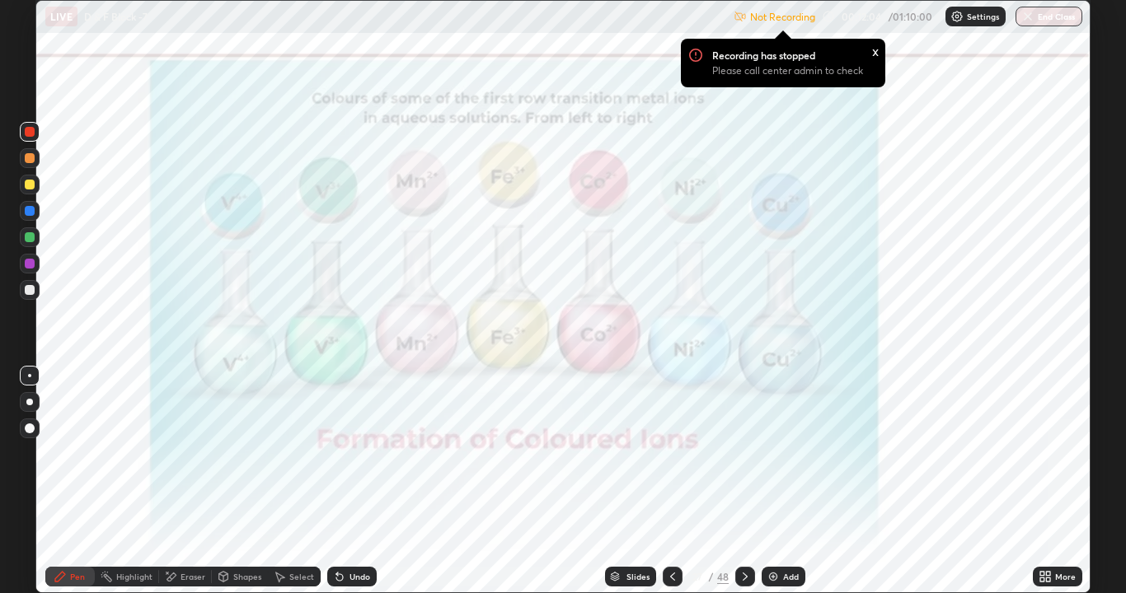
click at [972, 16] on p "Settings" at bounding box center [983, 16] width 32 height 8
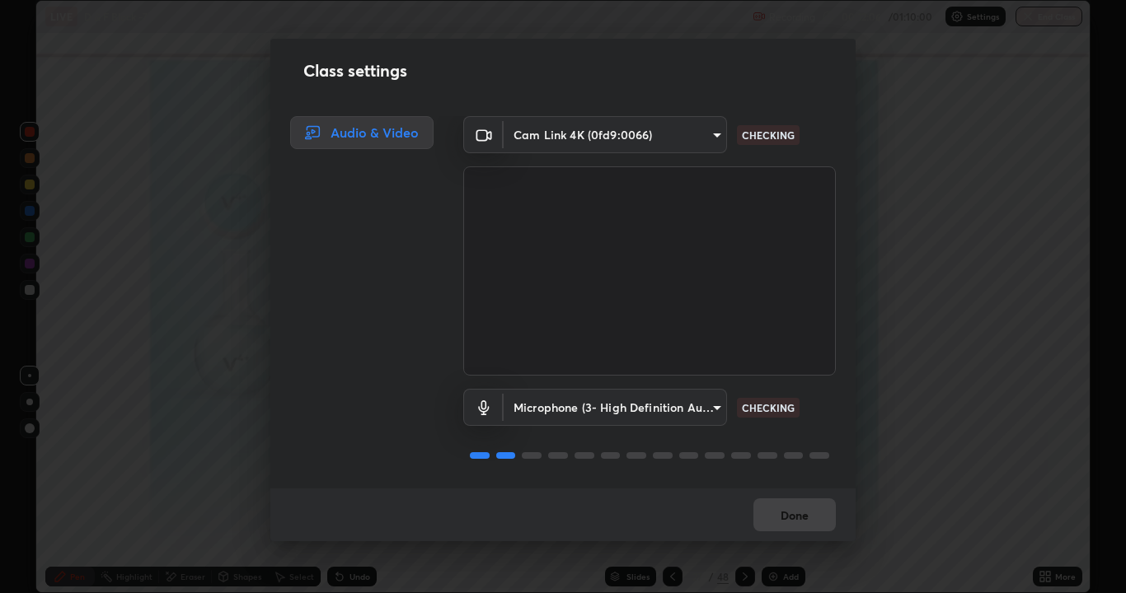
scroll to position [2, 0]
click at [801, 460] on button "Done" at bounding box center [794, 515] width 82 height 33
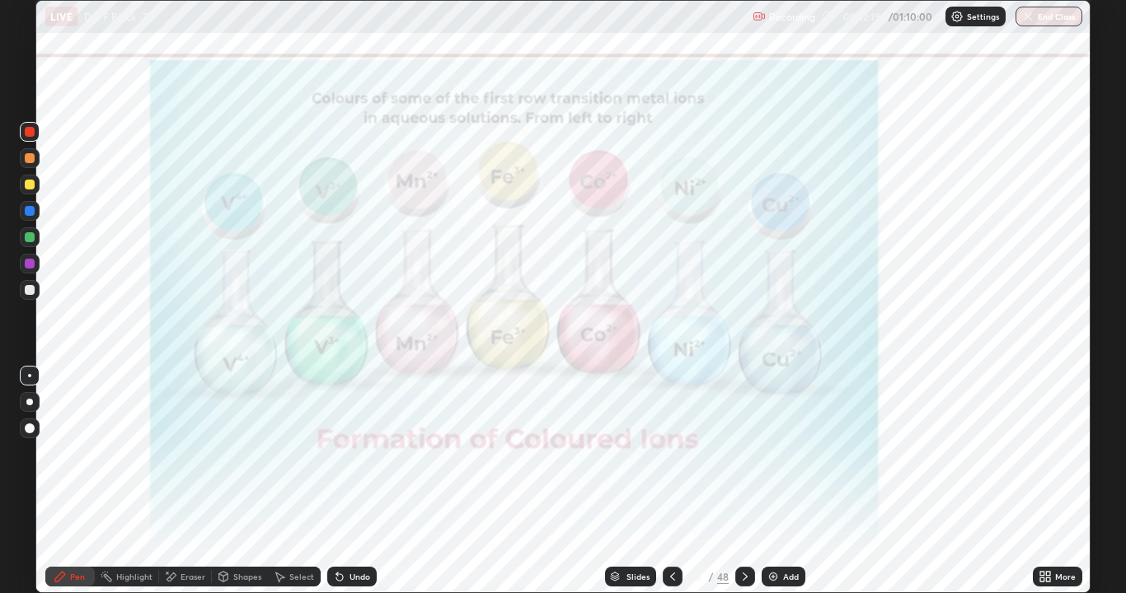
click at [743, 460] on icon at bounding box center [744, 576] width 13 height 13
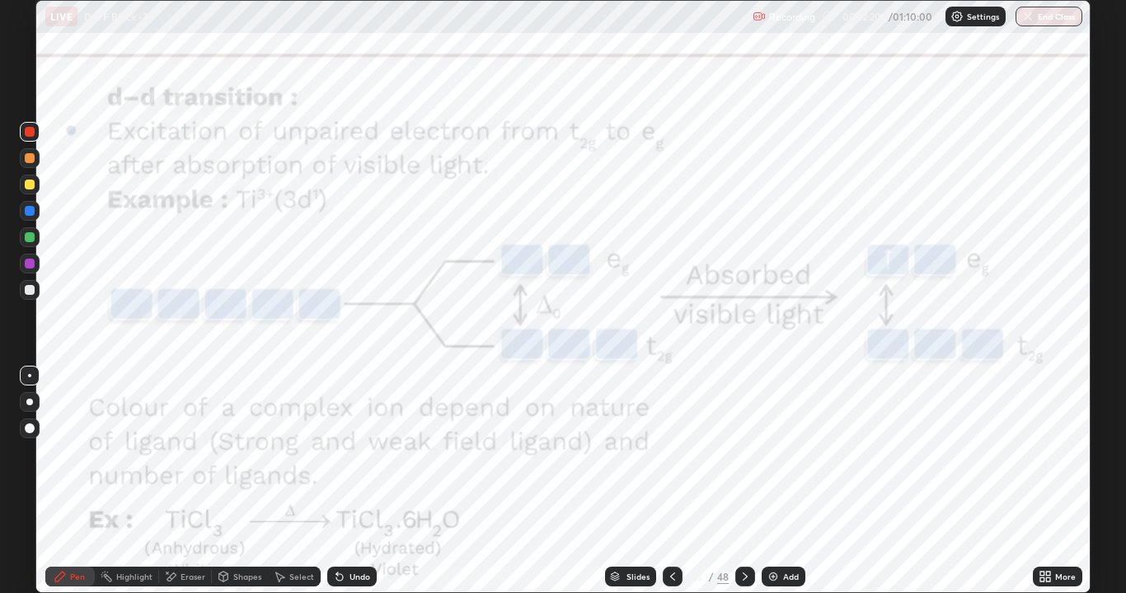
click at [743, 460] on icon at bounding box center [744, 576] width 13 height 13
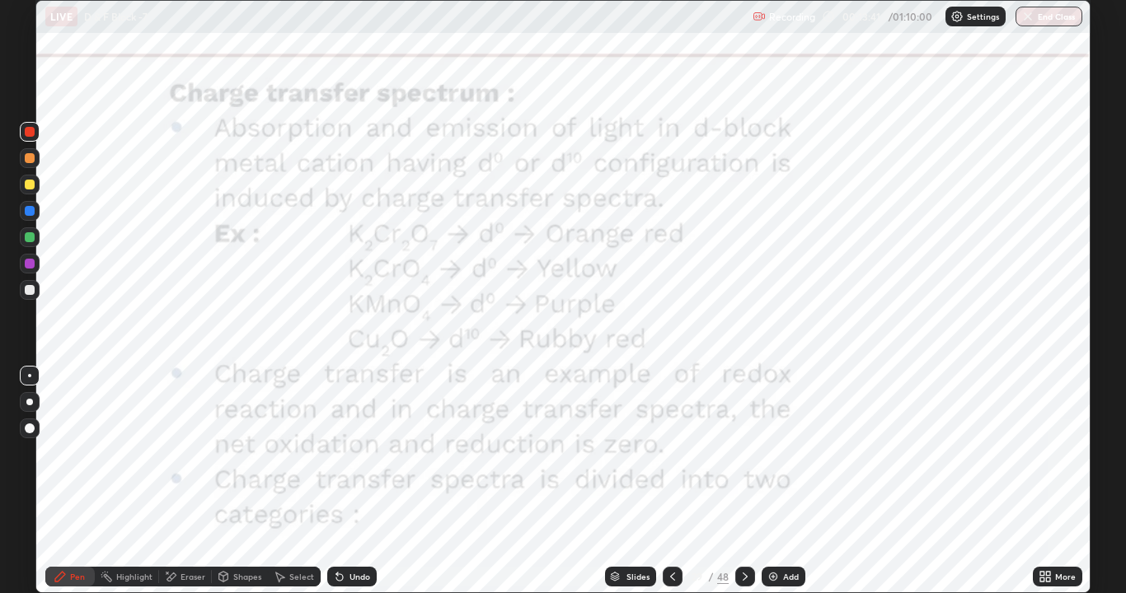
click at [752, 460] on div at bounding box center [745, 576] width 20 height 33
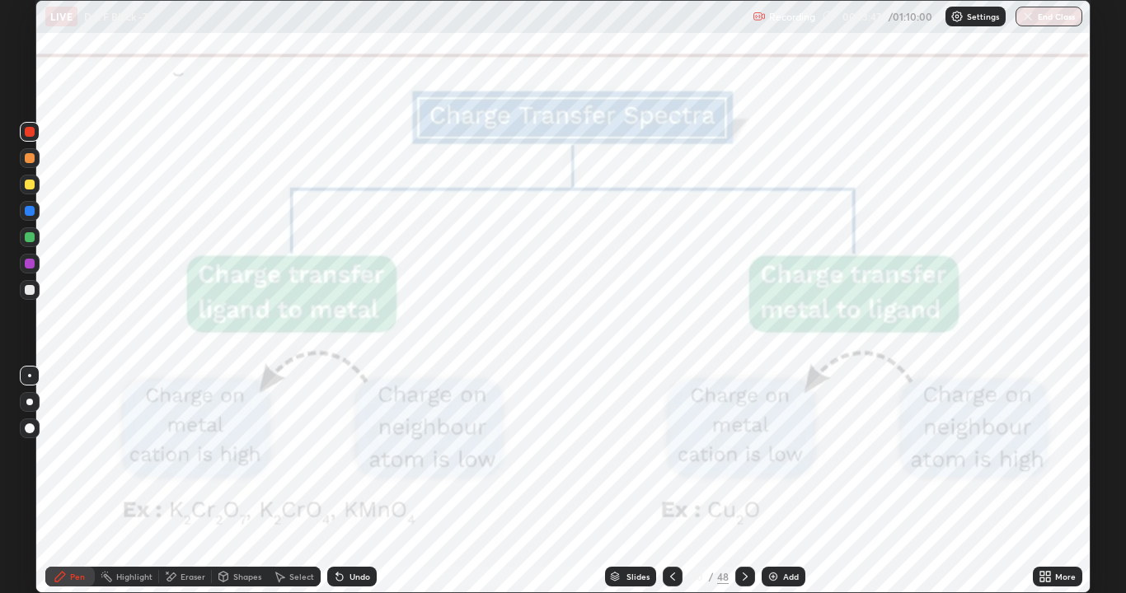
click at [750, 460] on div at bounding box center [745, 577] width 20 height 20
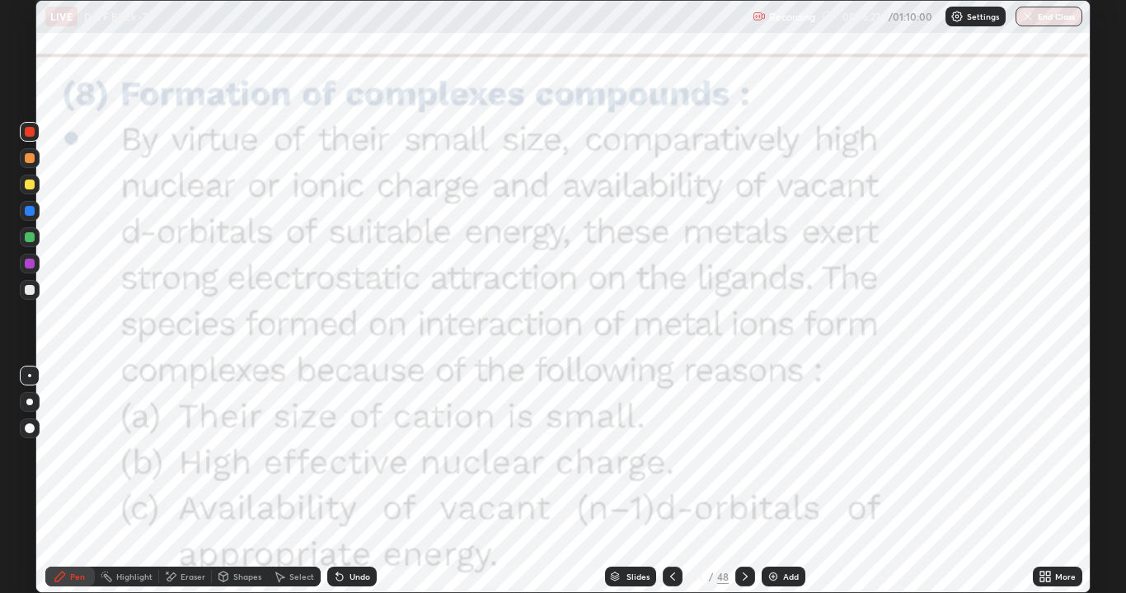
click at [752, 460] on div at bounding box center [745, 577] width 20 height 20
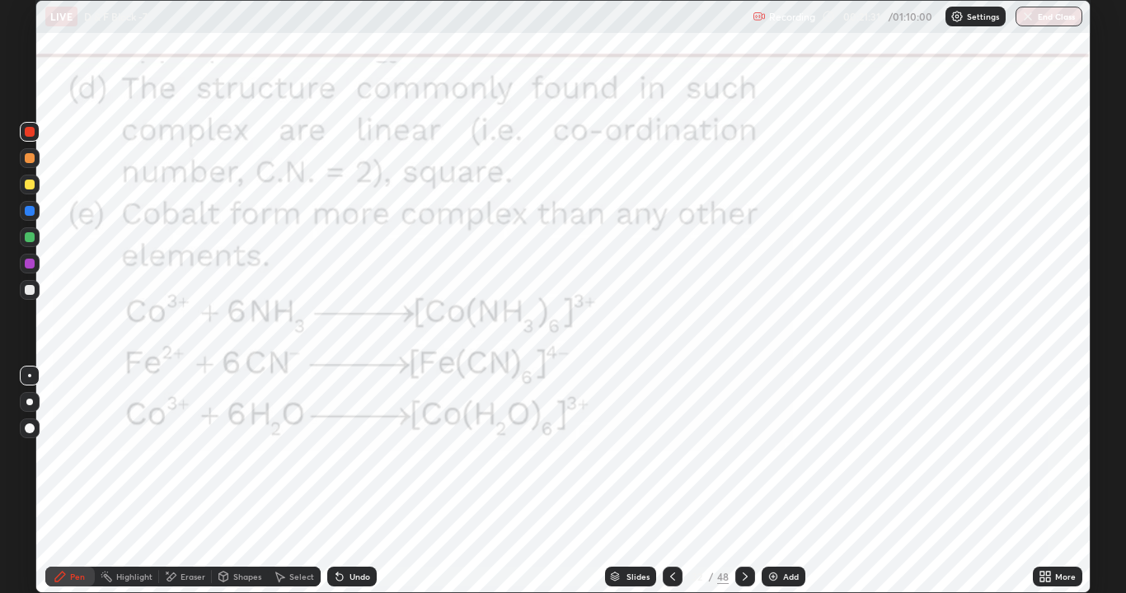
click at [752, 460] on div at bounding box center [745, 577] width 20 height 20
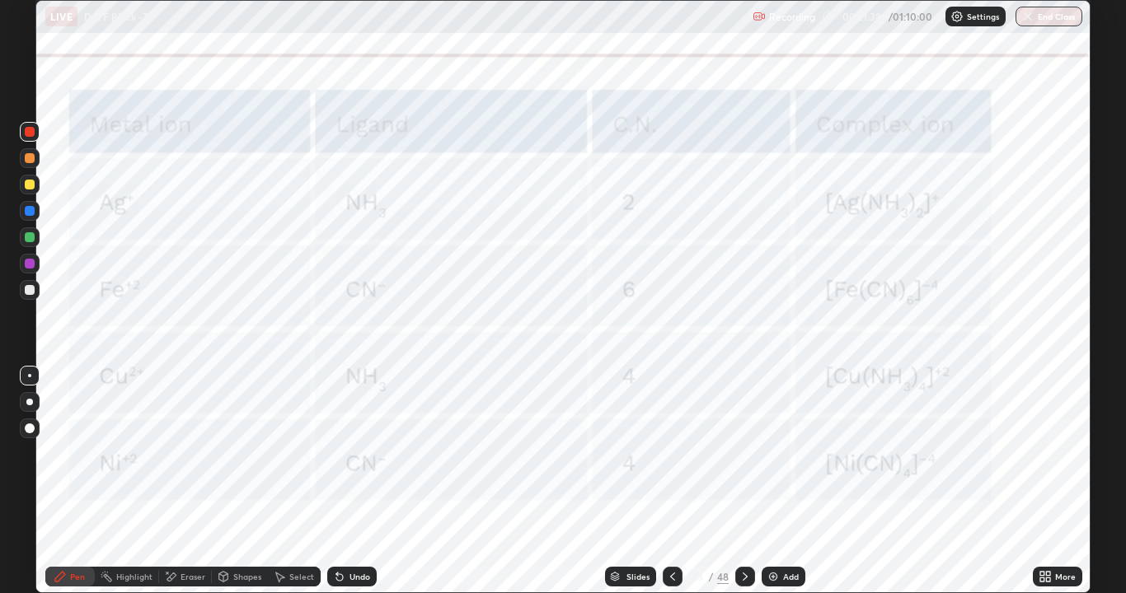
click at [750, 460] on div at bounding box center [745, 577] width 20 height 20
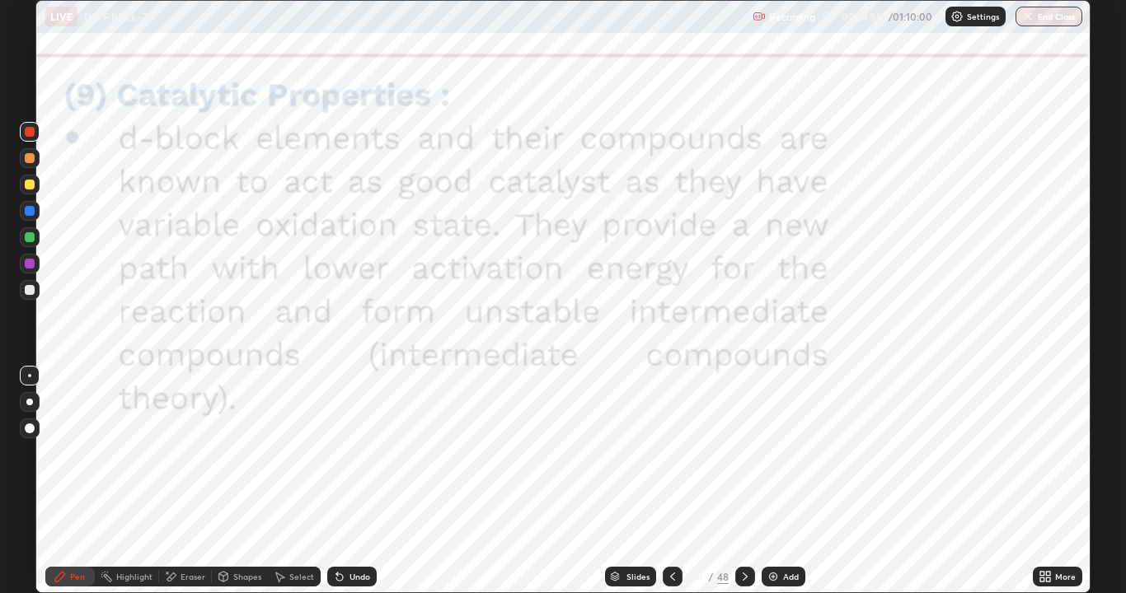
click at [773, 460] on img at bounding box center [772, 576] width 13 height 13
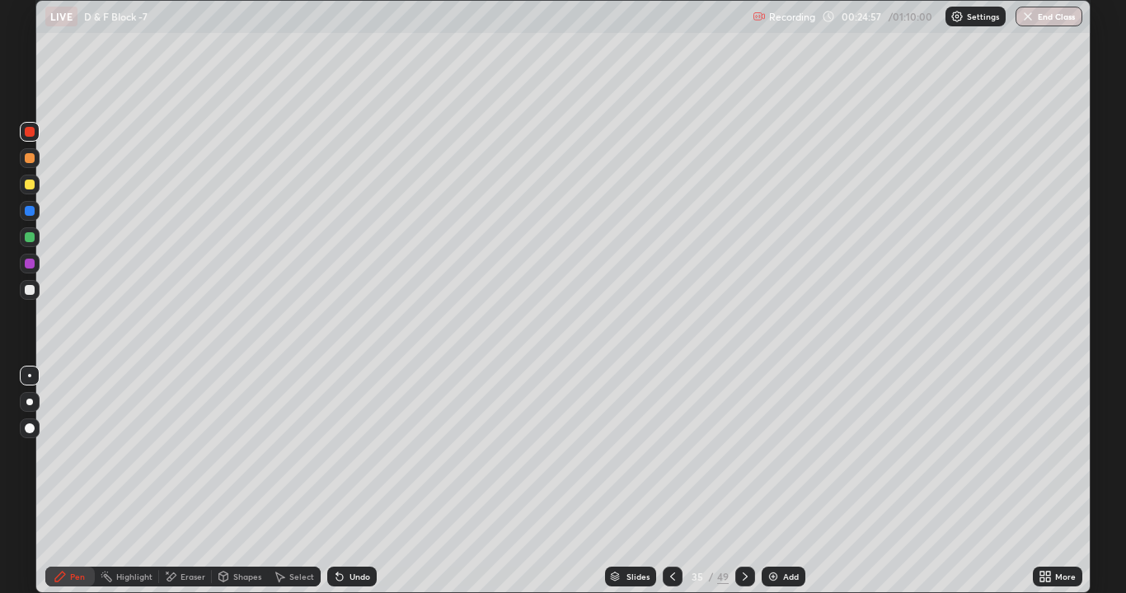
click at [28, 289] on div at bounding box center [30, 290] width 10 height 10
click at [342, 460] on div "Undo" at bounding box center [351, 577] width 49 height 20
click at [338, 460] on div "Undo" at bounding box center [351, 577] width 49 height 20
click at [346, 460] on div "Undo" at bounding box center [351, 577] width 49 height 20
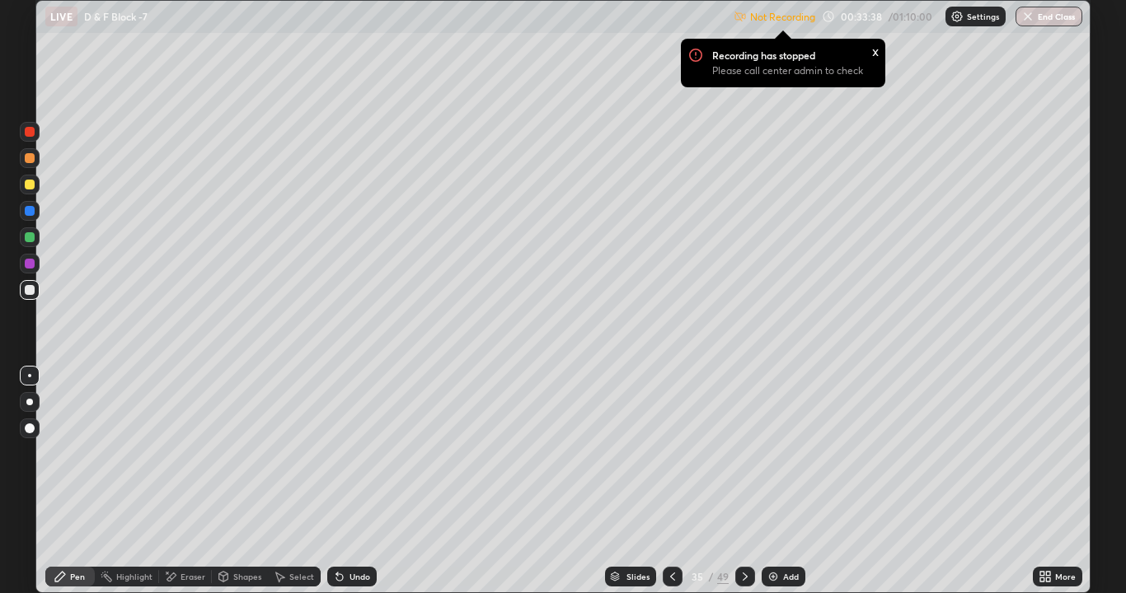
click at [772, 460] on img at bounding box center [772, 576] width 13 height 13
click at [964, 20] on div "Settings" at bounding box center [975, 17] width 60 height 20
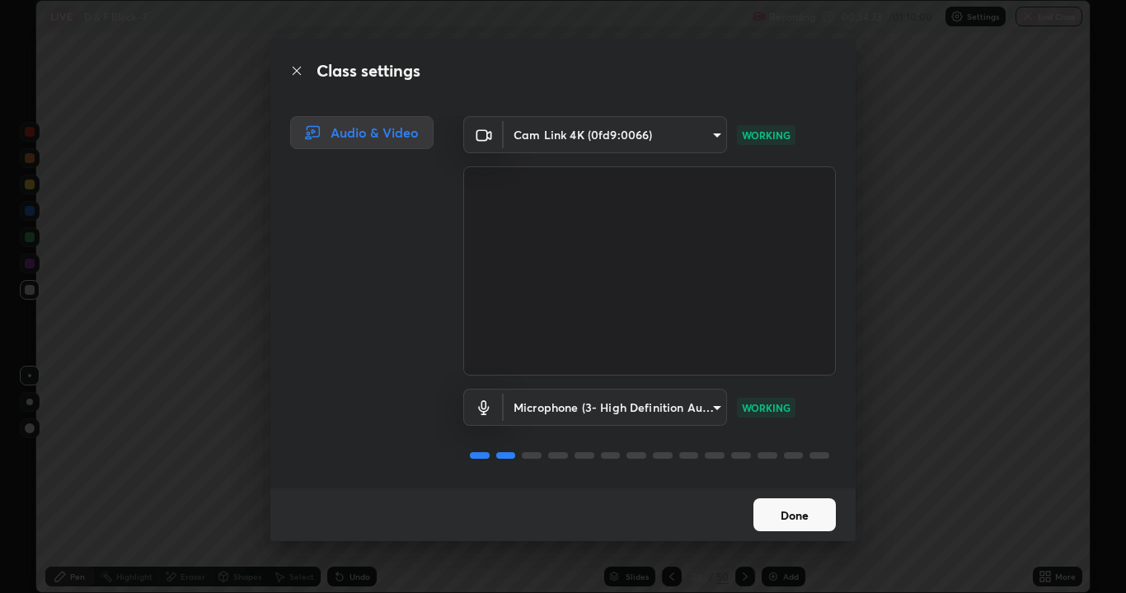
click at [804, 460] on button "Done" at bounding box center [794, 515] width 82 height 33
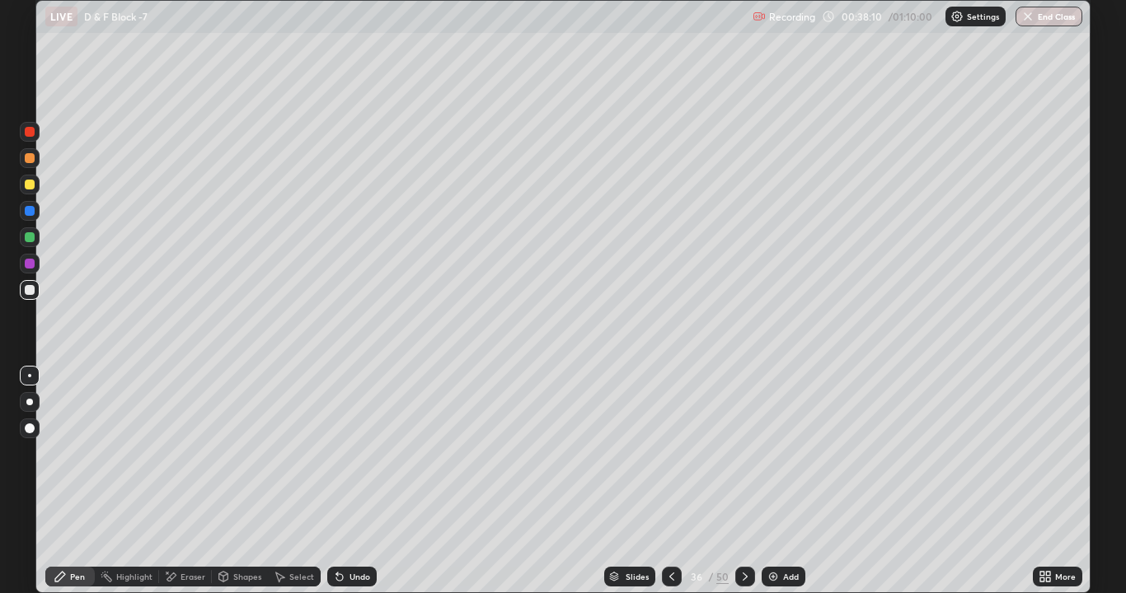
click at [743, 460] on icon at bounding box center [744, 576] width 13 height 13
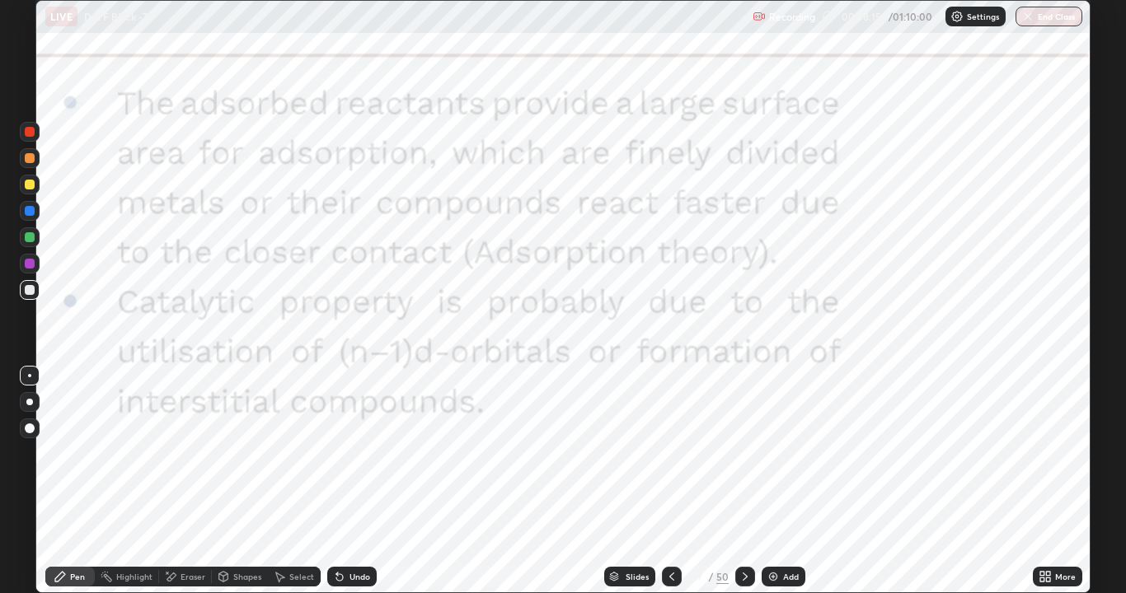
click at [750, 460] on div at bounding box center [745, 577] width 20 height 20
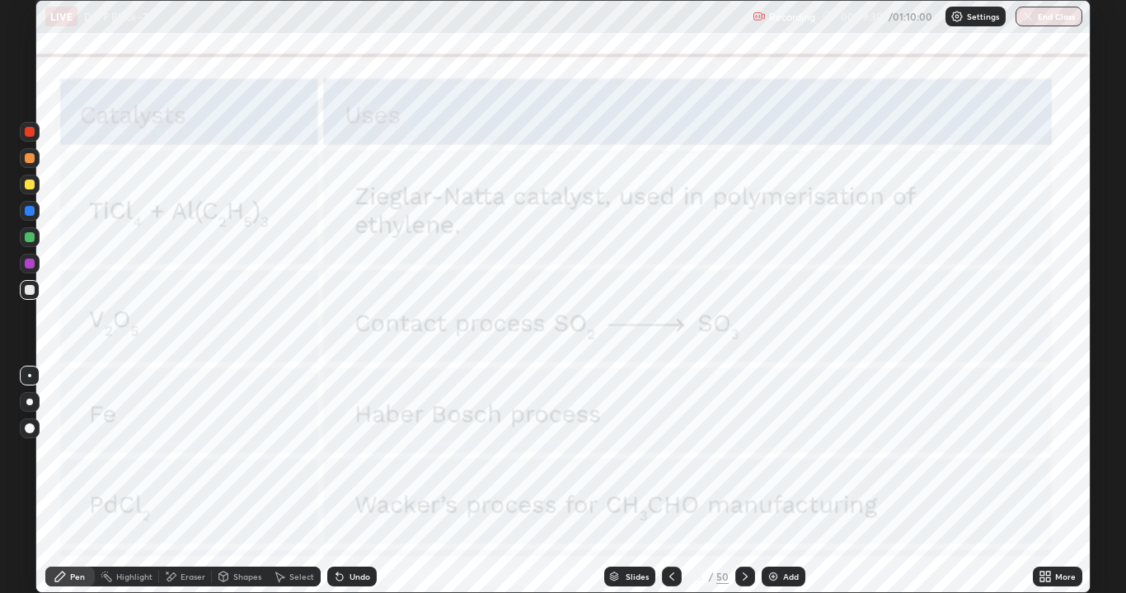
click at [33, 135] on div at bounding box center [30, 132] width 10 height 10
click at [744, 460] on icon at bounding box center [744, 576] width 13 height 13
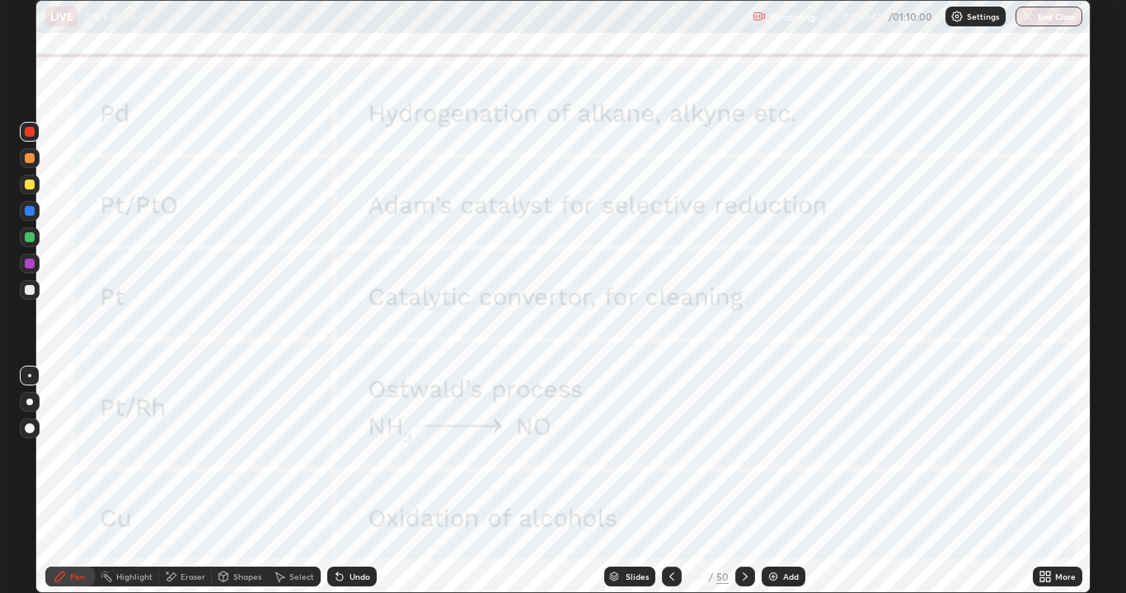
click at [743, 460] on icon at bounding box center [744, 576] width 13 height 13
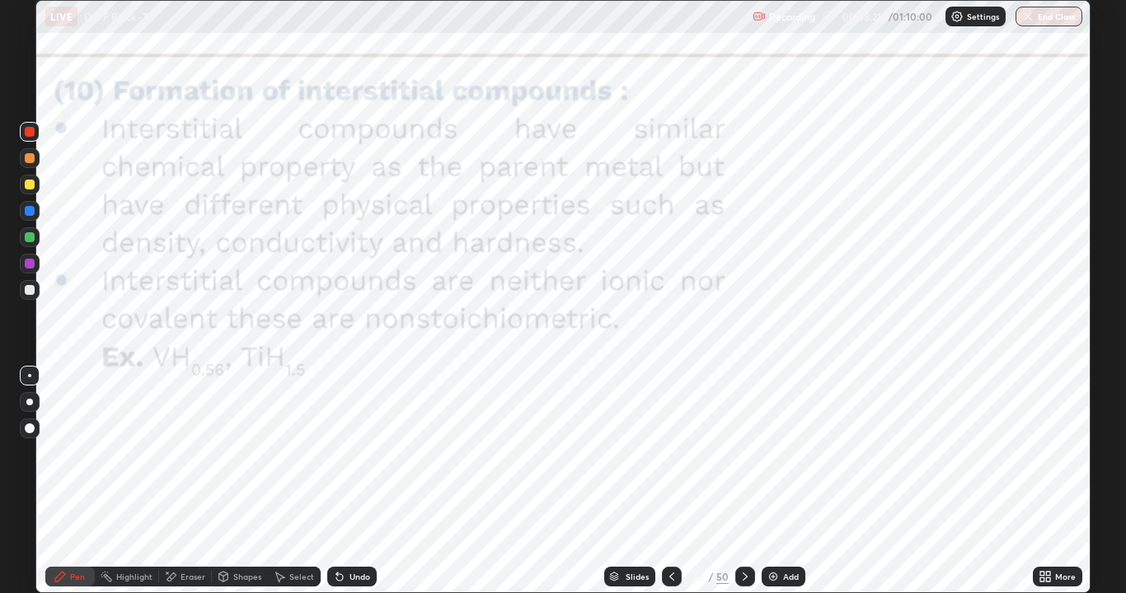
click at [367, 460] on div "Undo" at bounding box center [359, 577] width 21 height 8
click at [762, 460] on div "Add" at bounding box center [784, 577] width 44 height 20
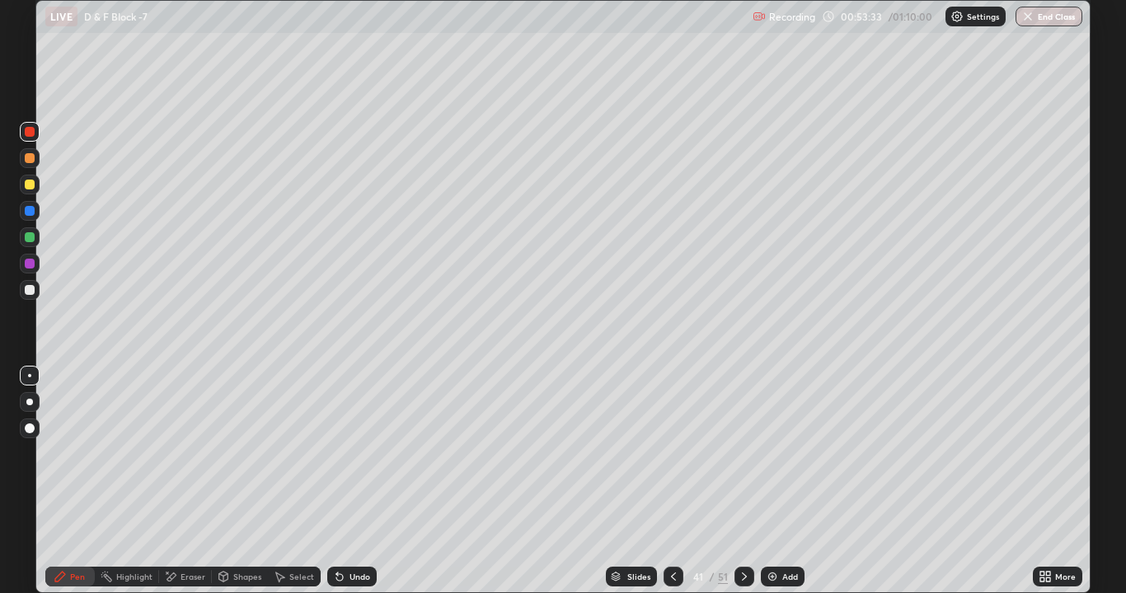
click at [743, 460] on icon at bounding box center [744, 576] width 13 height 13
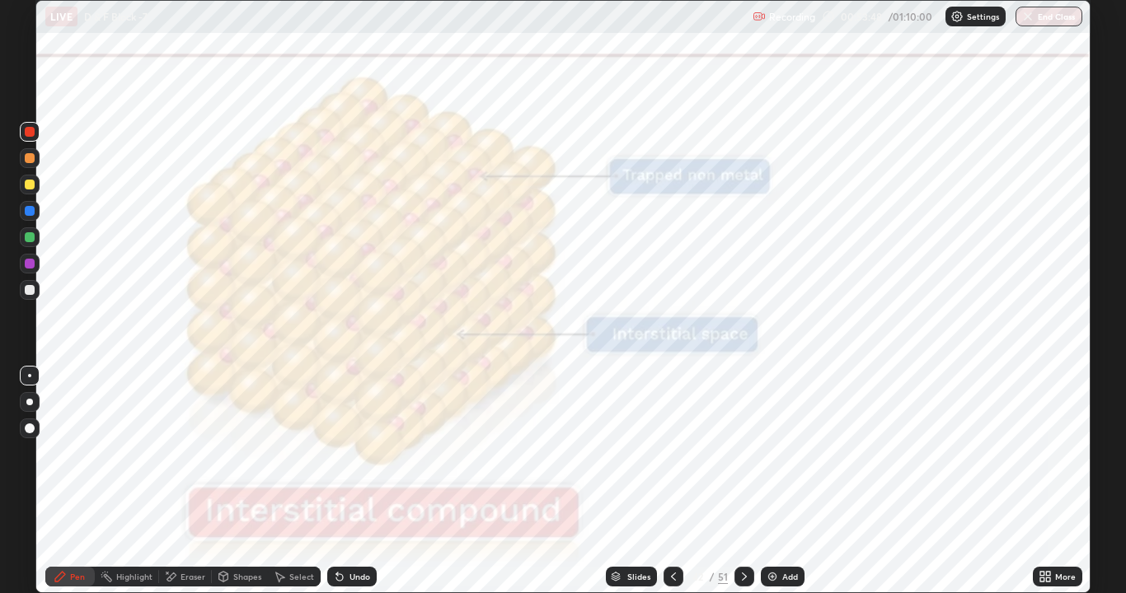
click at [744, 460] on icon at bounding box center [744, 576] width 13 height 13
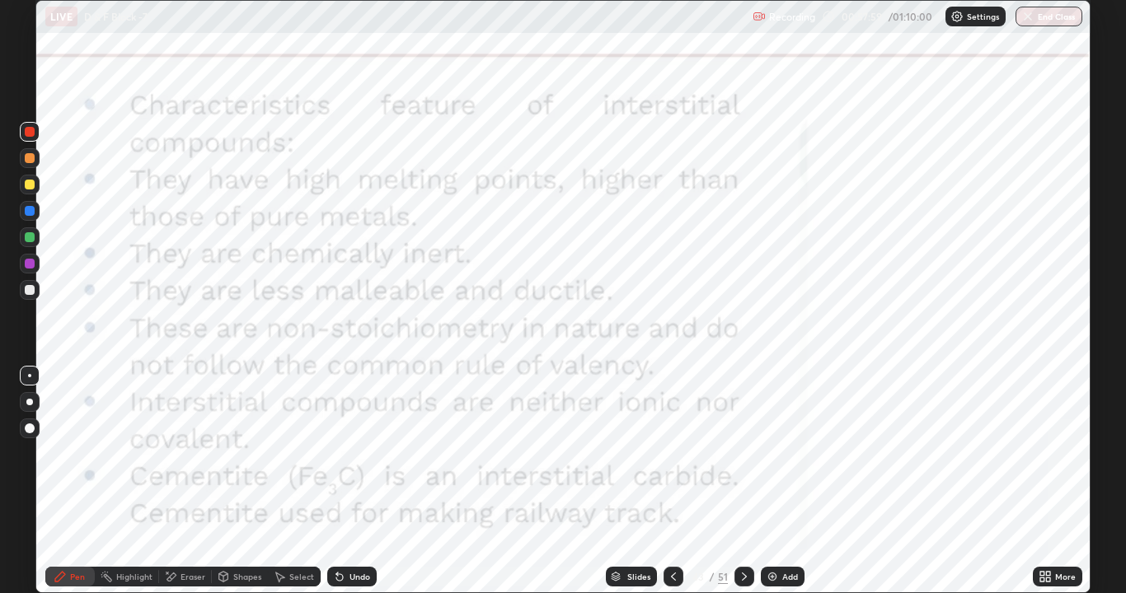
click at [743, 460] on icon at bounding box center [744, 576] width 13 height 13
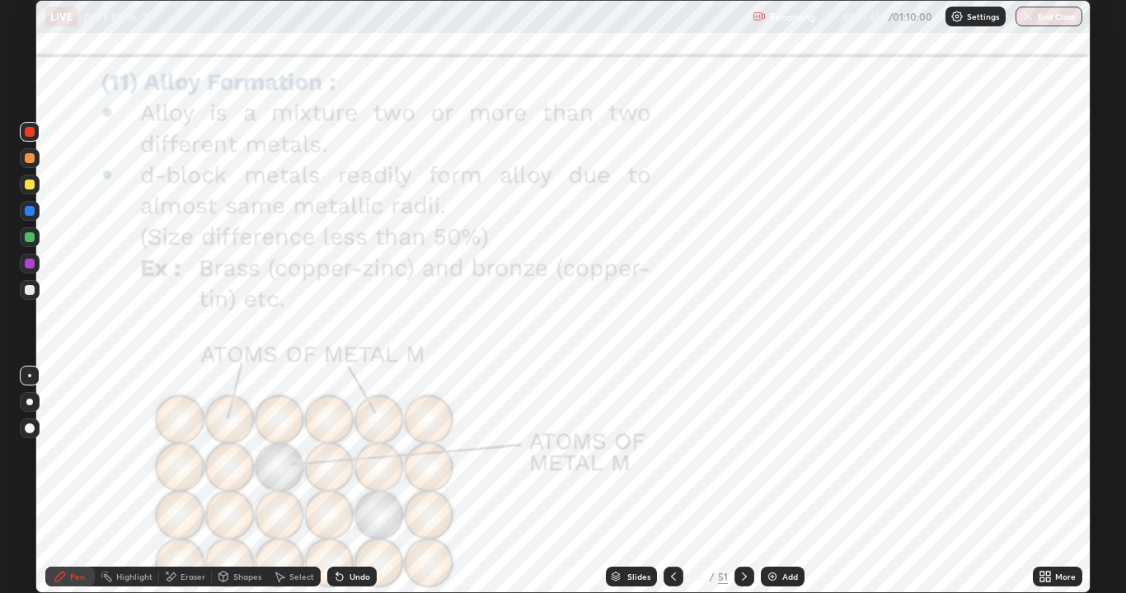
click at [743, 460] on icon at bounding box center [744, 576] width 13 height 13
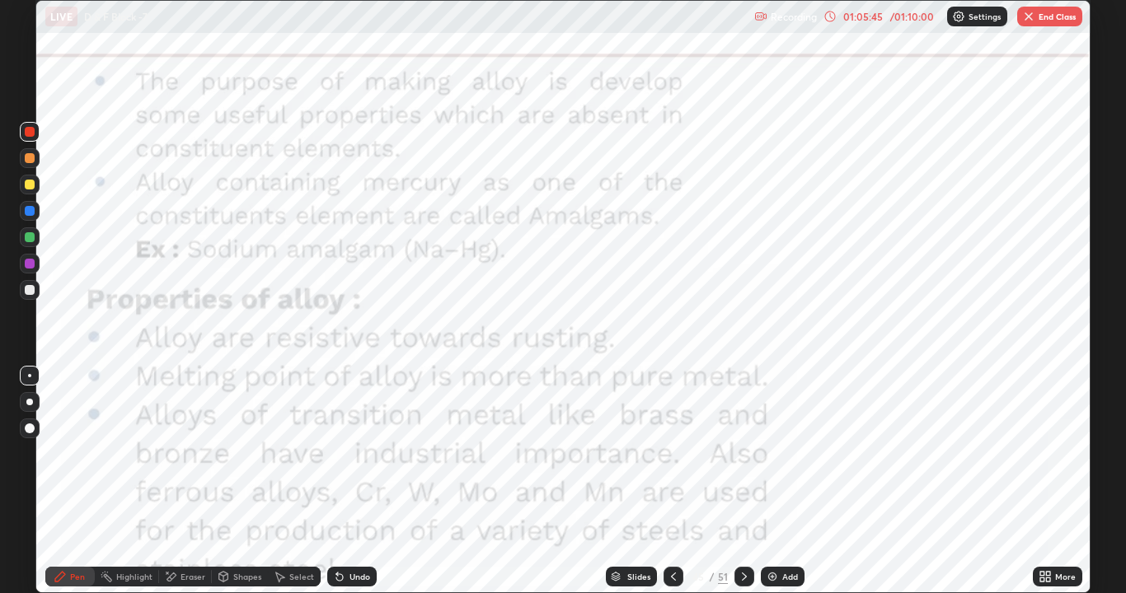
click at [752, 460] on div at bounding box center [744, 576] width 20 height 33
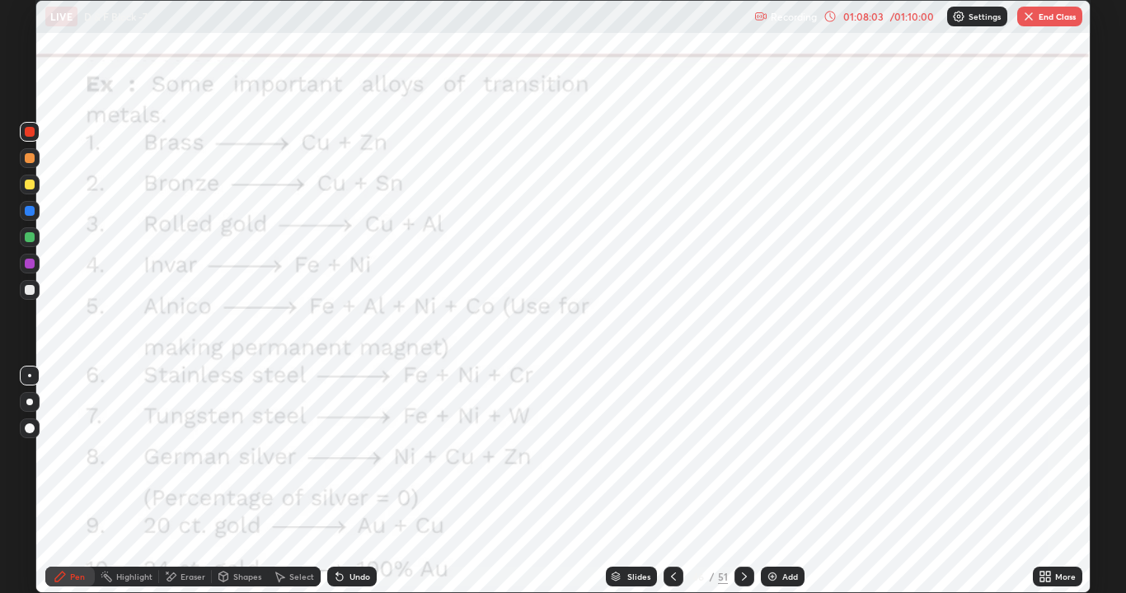
click at [346, 460] on div "Undo" at bounding box center [351, 577] width 49 height 20
click at [762, 460] on div "Add" at bounding box center [783, 577] width 44 height 20
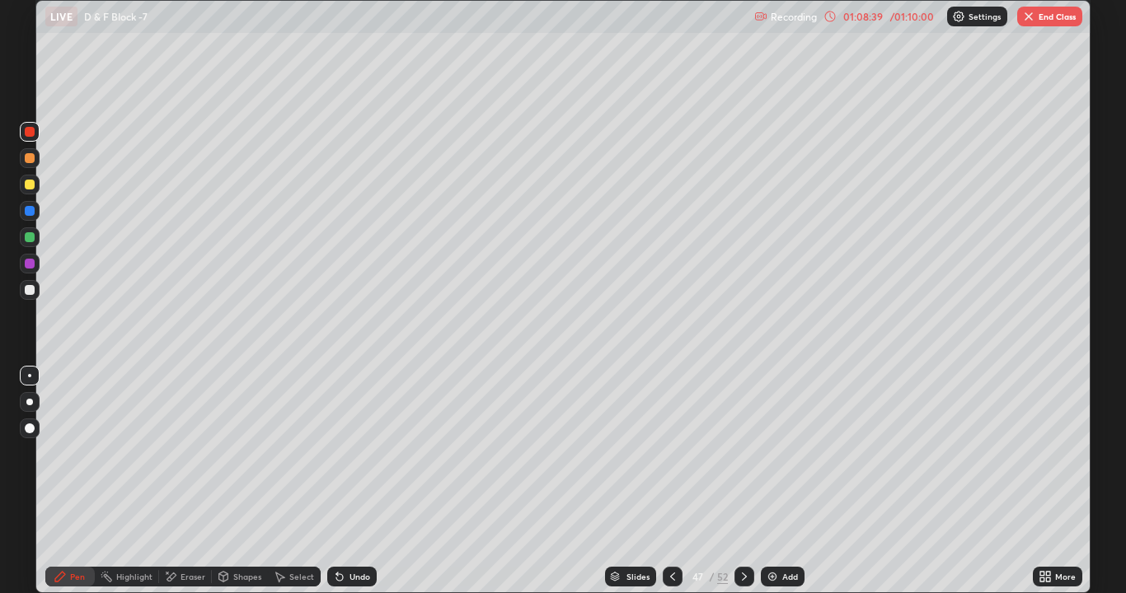
click at [752, 460] on div at bounding box center [744, 577] width 20 height 20
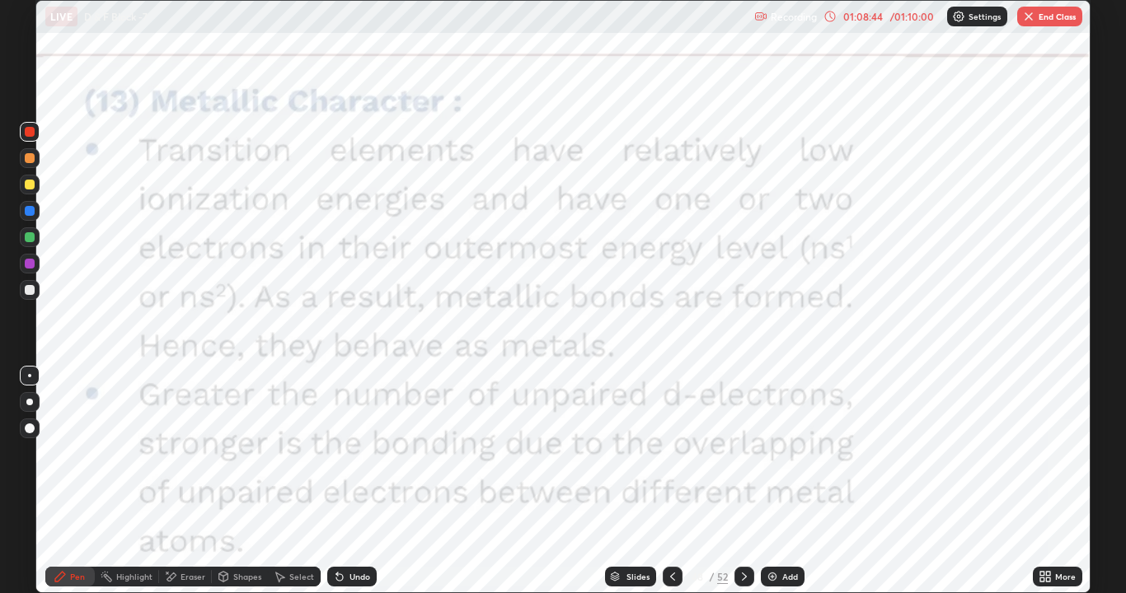
click at [743, 460] on icon at bounding box center [744, 576] width 13 height 13
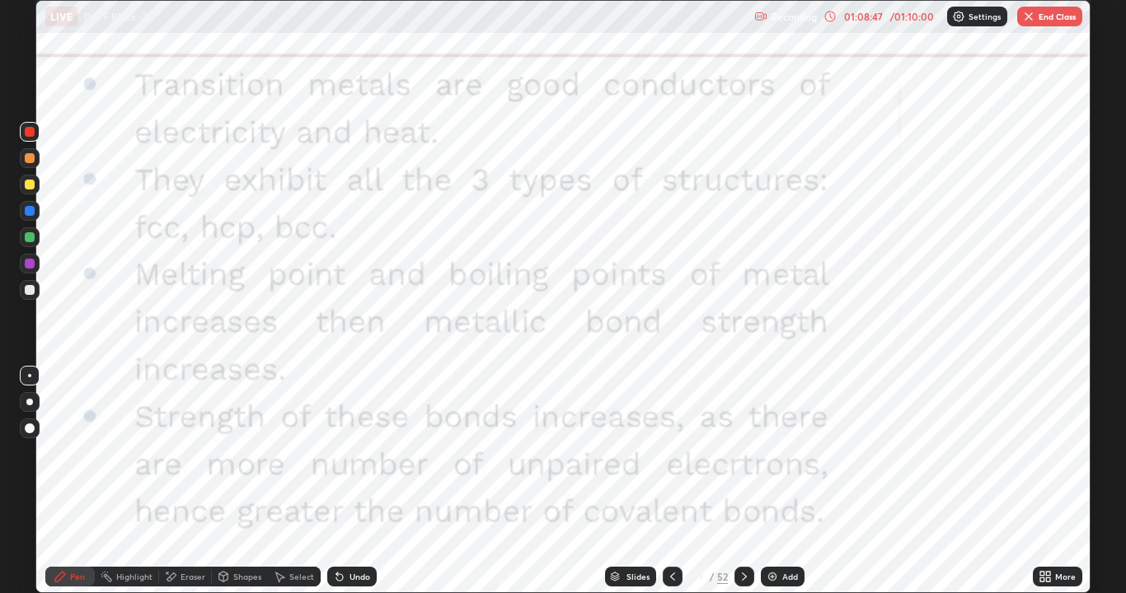
click at [752, 460] on div at bounding box center [744, 577] width 20 height 20
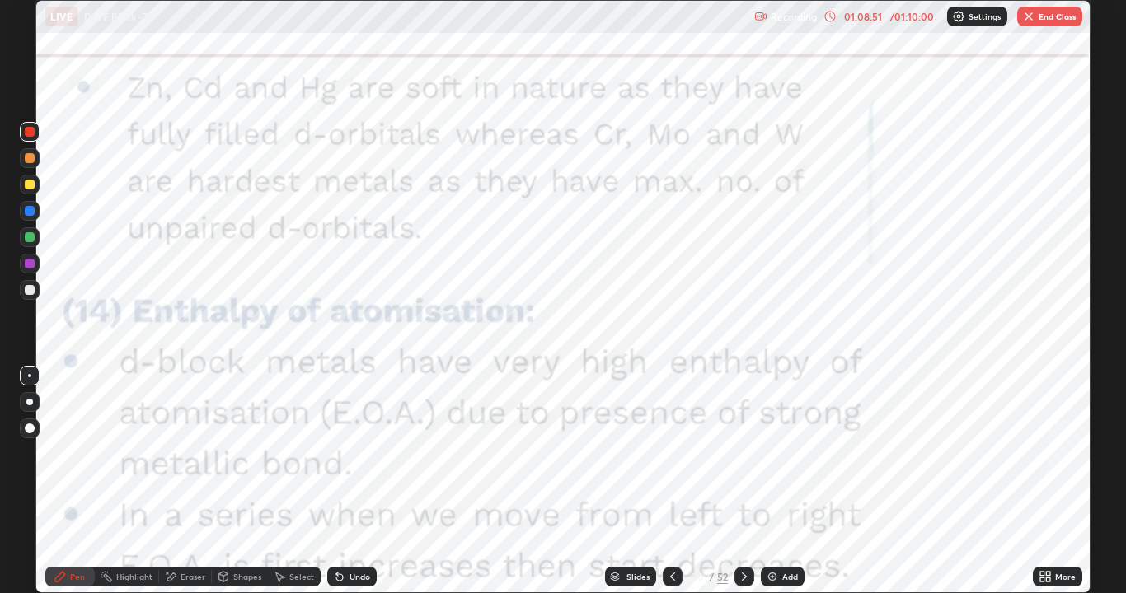
click at [743, 460] on icon at bounding box center [744, 576] width 13 height 13
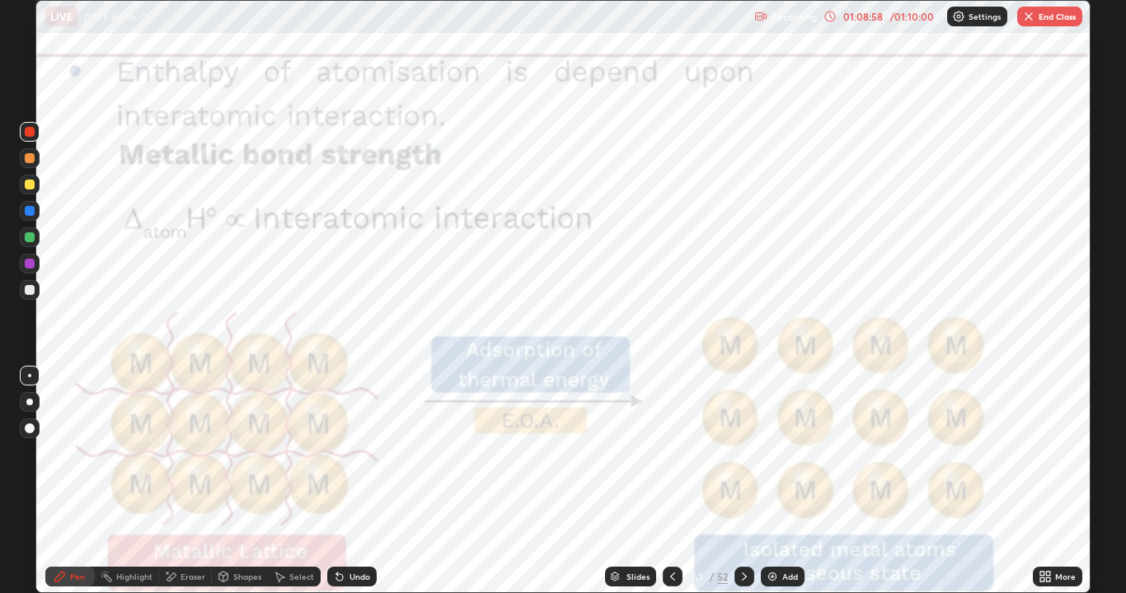
click at [751, 460] on div at bounding box center [744, 577] width 20 height 20
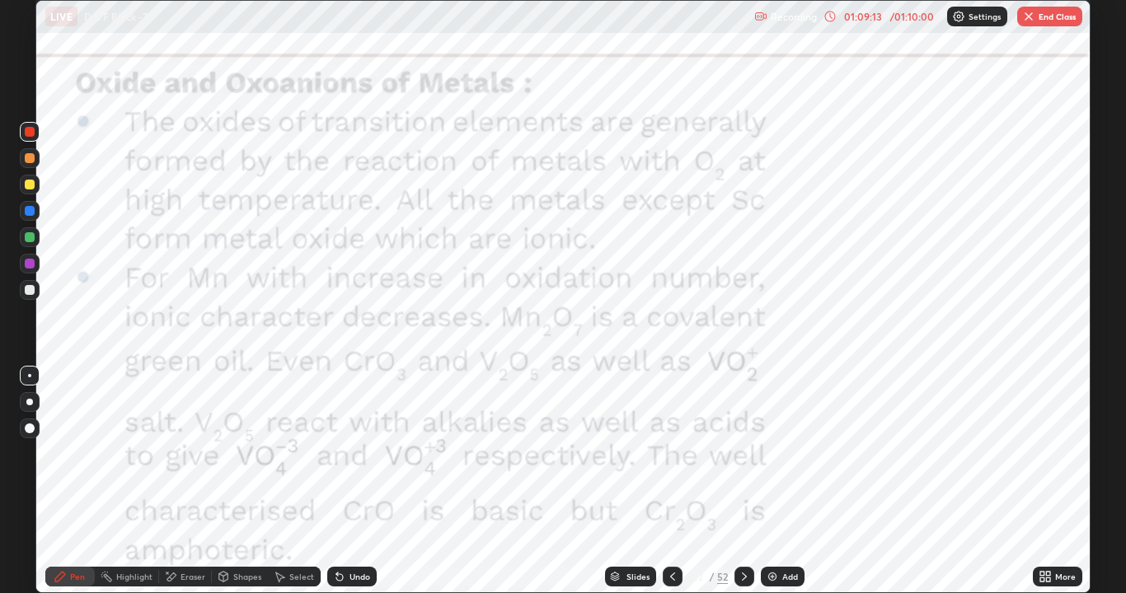
click at [743, 460] on icon at bounding box center [744, 576] width 13 height 13
click at [1038, 17] on button "End Class" at bounding box center [1049, 17] width 65 height 20
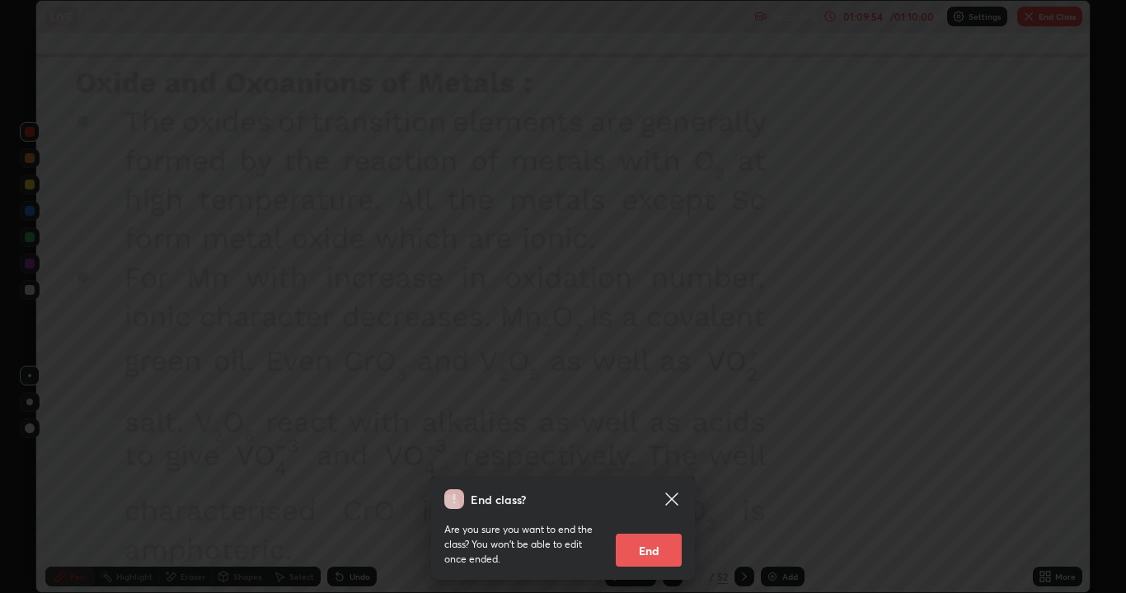
click at [660, 460] on button "End" at bounding box center [649, 550] width 66 height 33
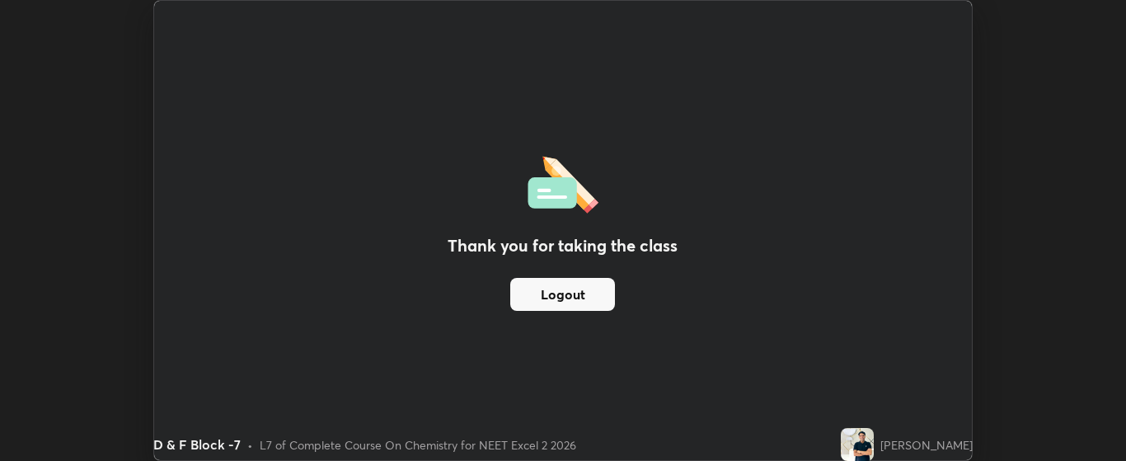
scroll to position [81954, 81289]
